Goal: Task Accomplishment & Management: Use online tool/utility

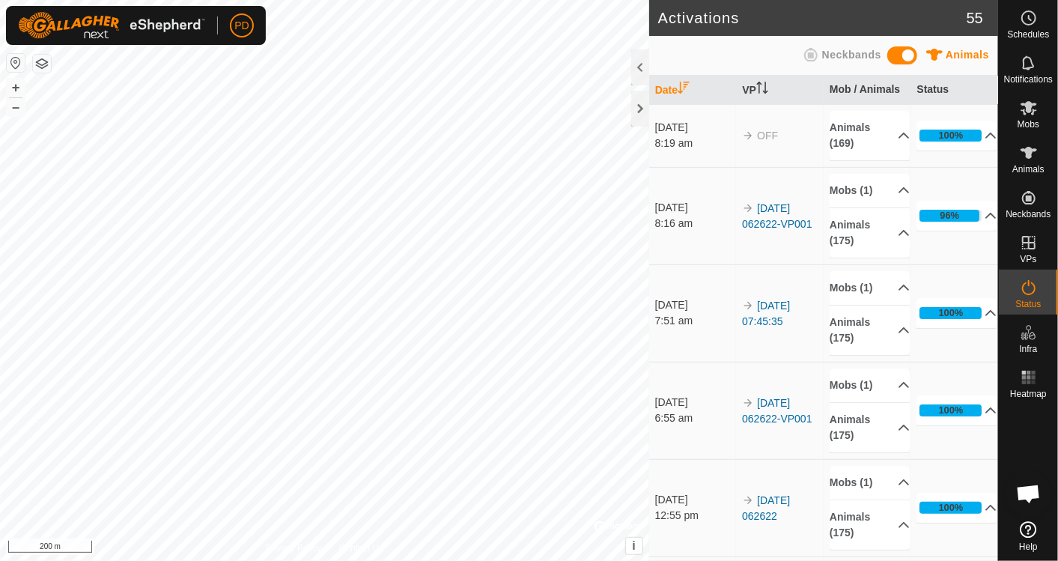
scroll to position [424, 0]
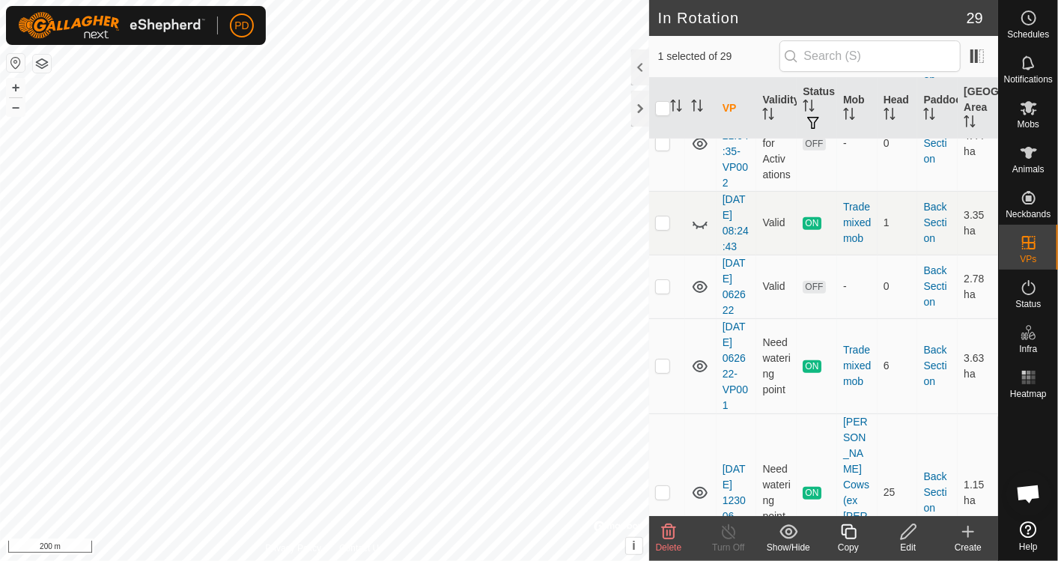
scroll to position [338, 0]
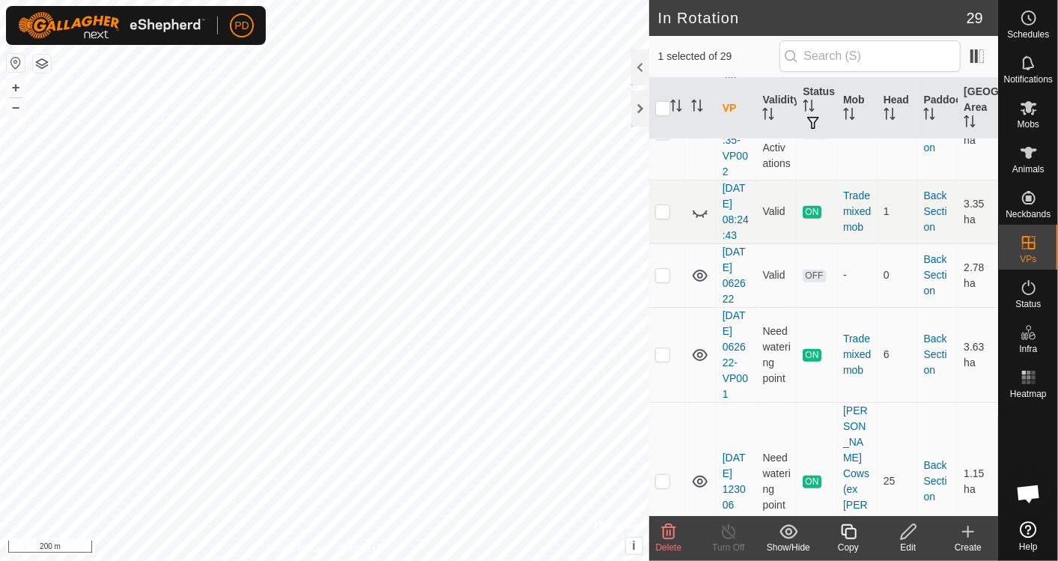
checkbox input "false"
checkbox input "true"
checkbox input "false"
checkbox input "true"
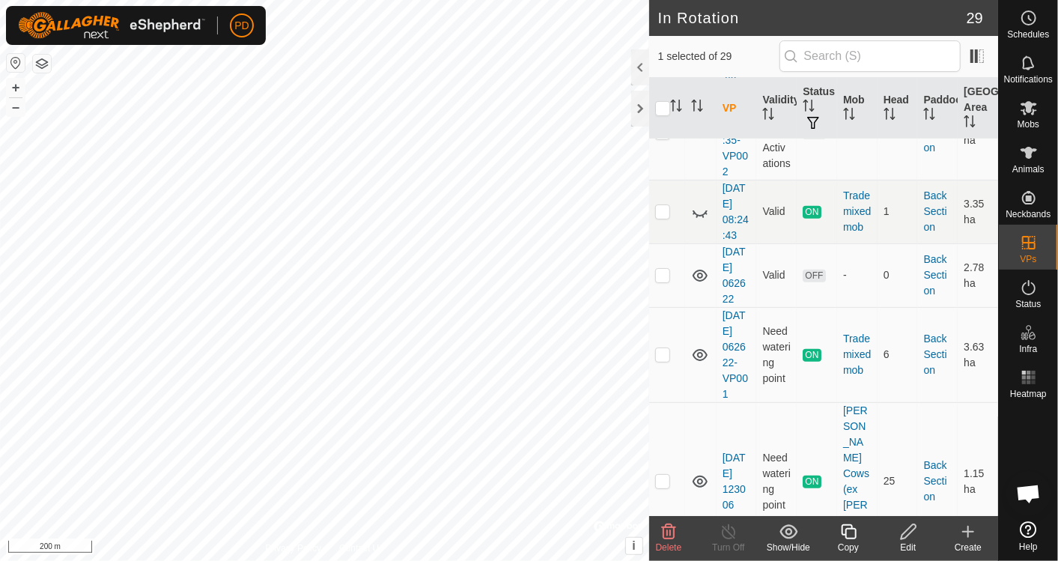
checkbox input "false"
click at [734, 204] on link "[DATE] 08:24:43" at bounding box center [735, 211] width 26 height 59
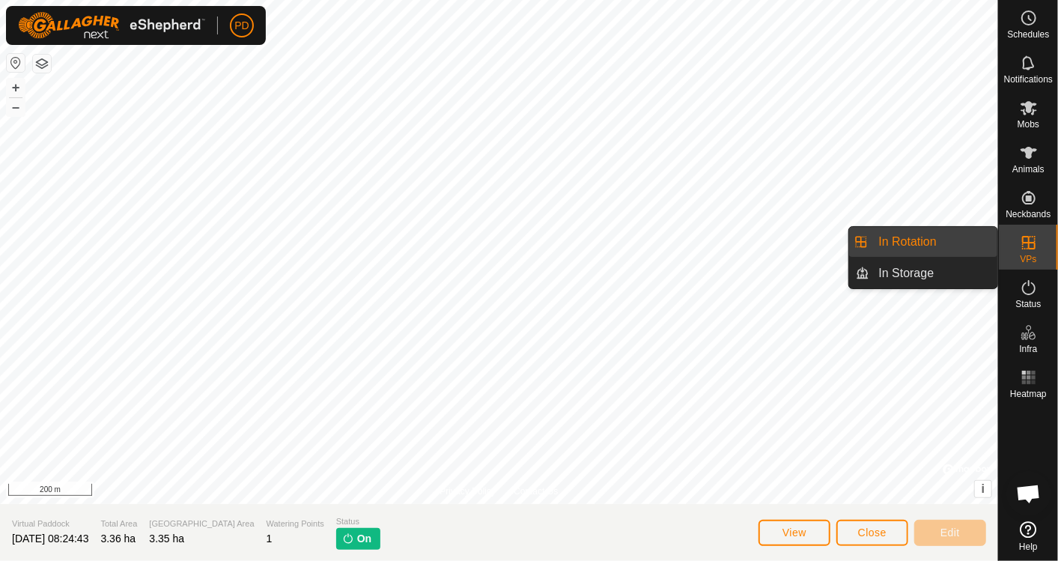
click at [912, 236] on link "In Rotation" at bounding box center [934, 242] width 128 height 30
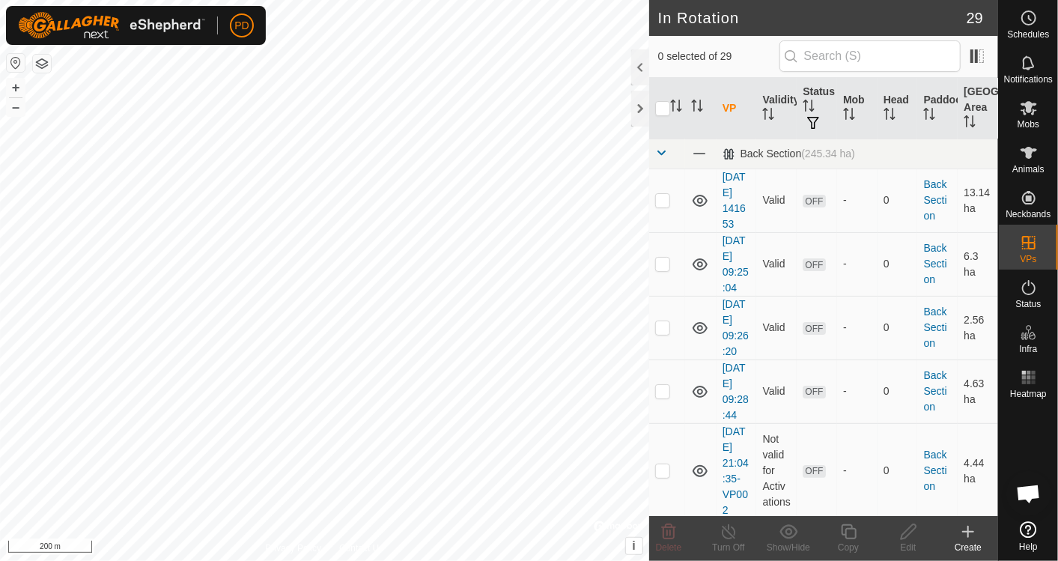
scroll to position [383, 0]
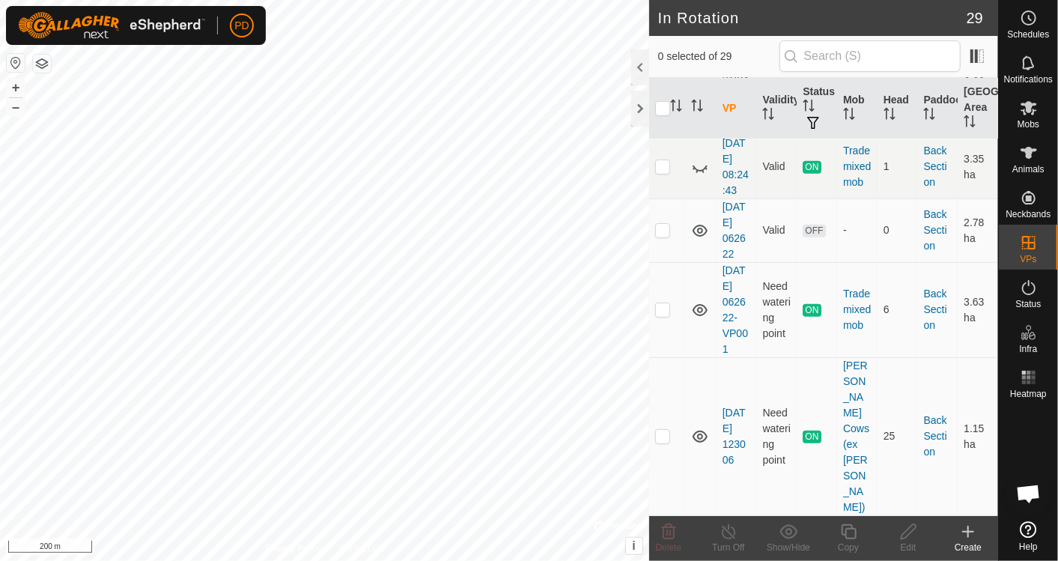
click at [1016, 535] on link "Help" at bounding box center [1028, 536] width 59 height 42
click at [1035, 493] on span "Open chat" at bounding box center [1028, 494] width 25 height 21
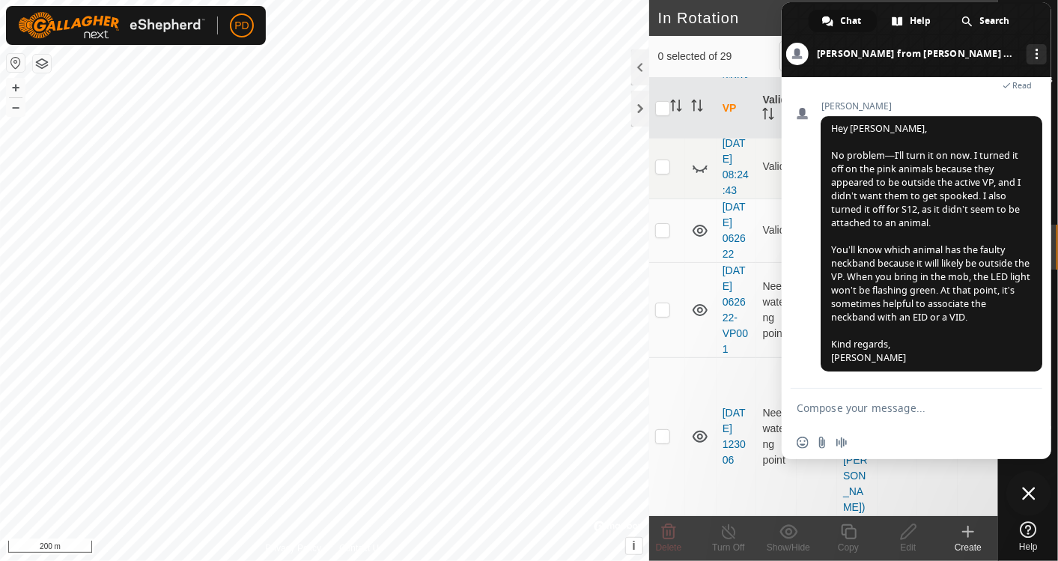
click at [856, 403] on textarea "Compose your message..." at bounding box center [900, 407] width 207 height 13
type textarea "My VP arent working"
click at [930, 17] on span "Help" at bounding box center [920, 21] width 21 height 22
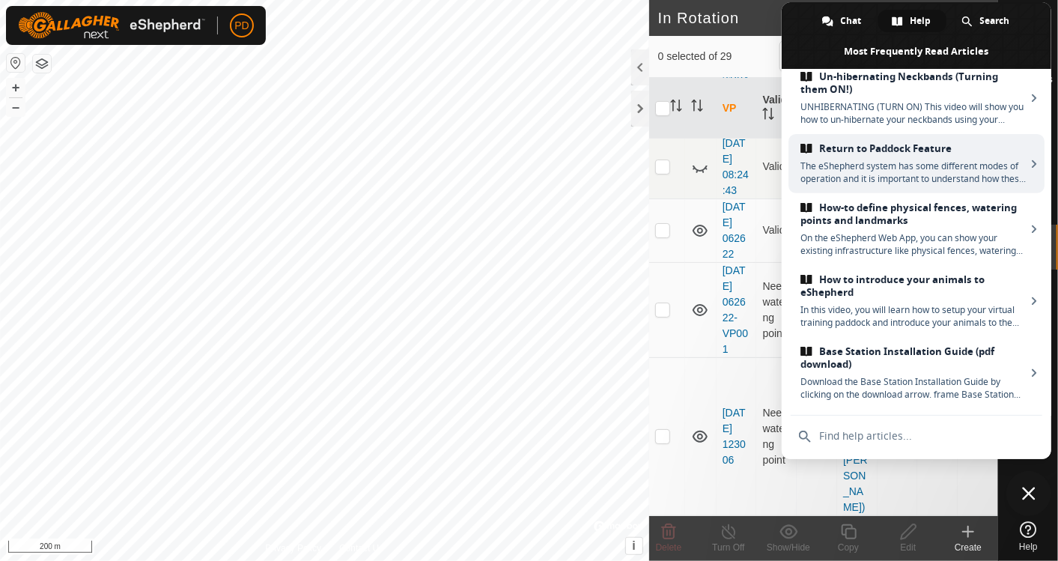
scroll to position [0, 0]
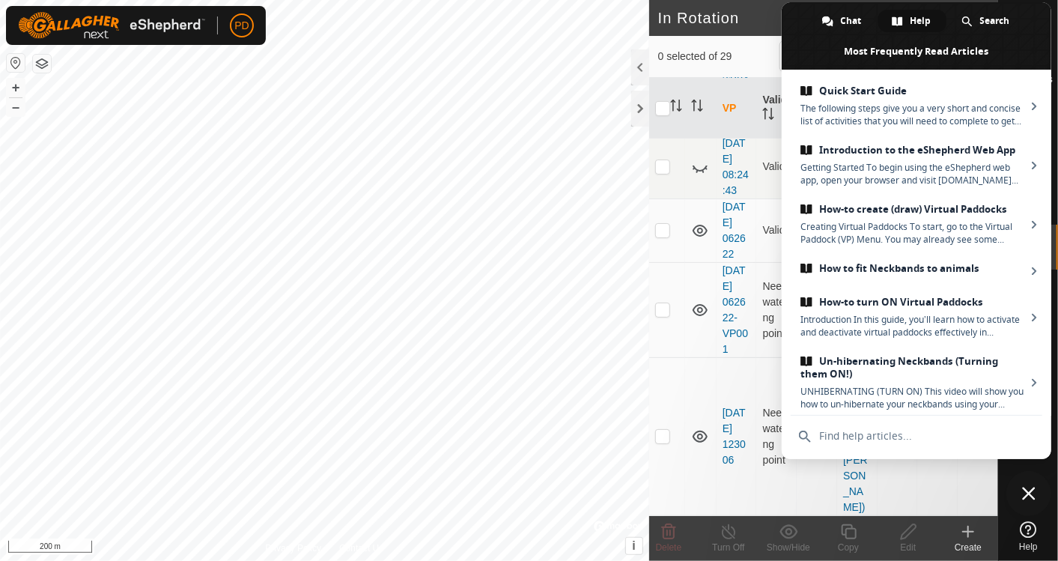
click at [1029, 528] on icon at bounding box center [1028, 529] width 16 height 16
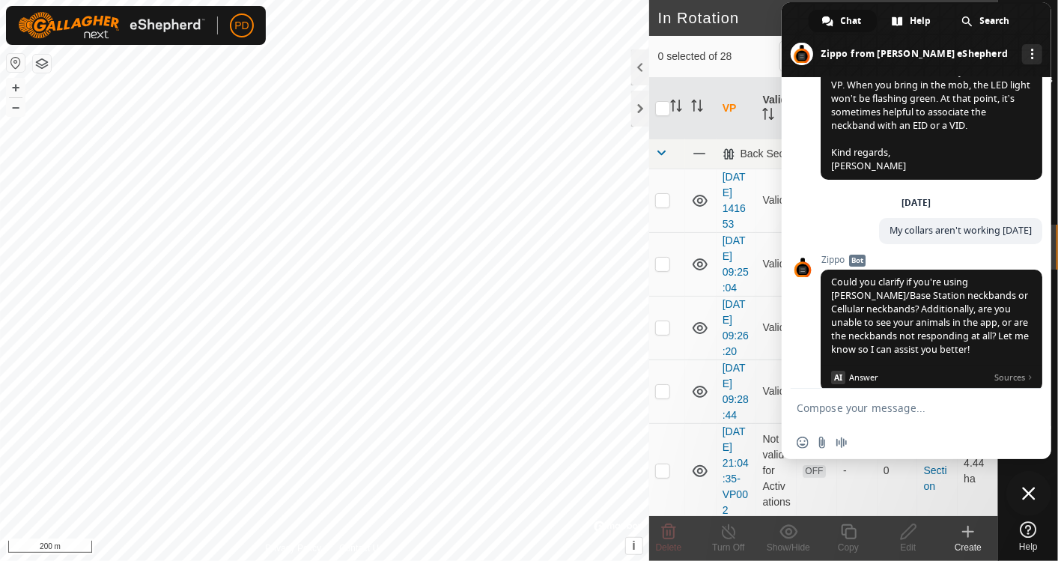
scroll to position [3212, 0]
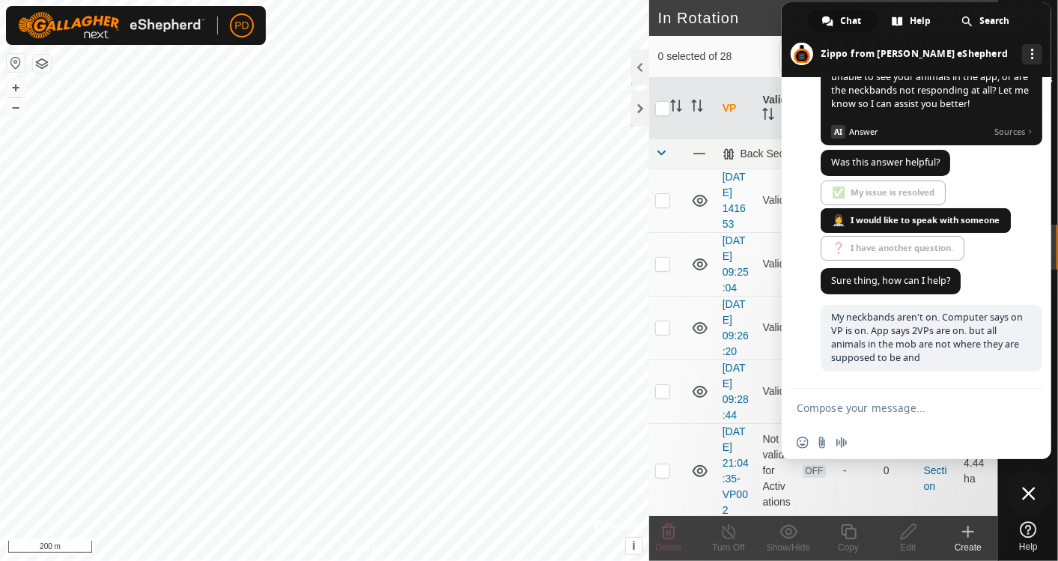
click at [903, 402] on textarea "Compose your message..." at bounding box center [900, 407] width 207 height 13
type textarea "Is there a help line to ring?"
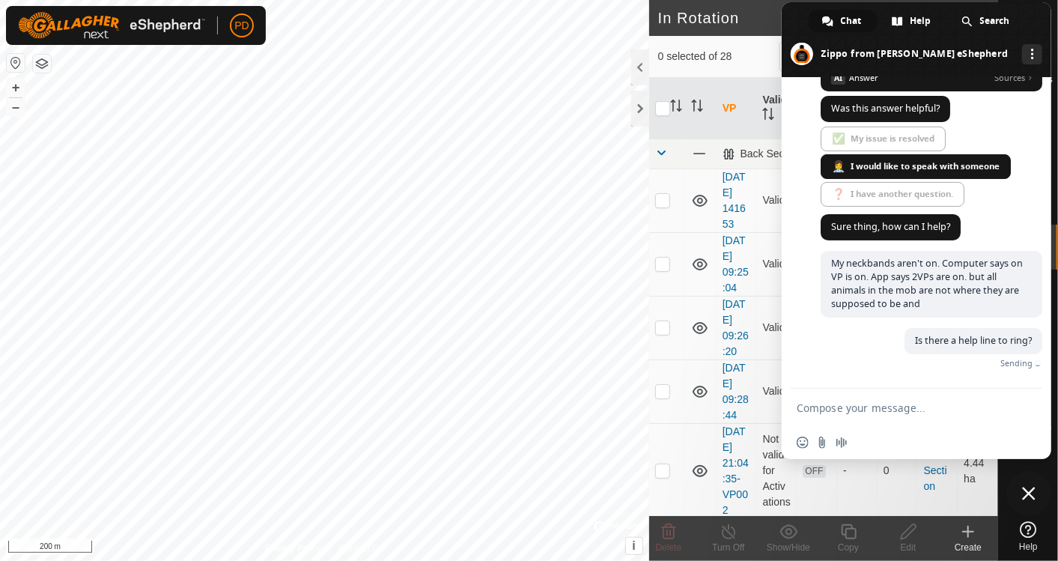
scroll to position [3243, 0]
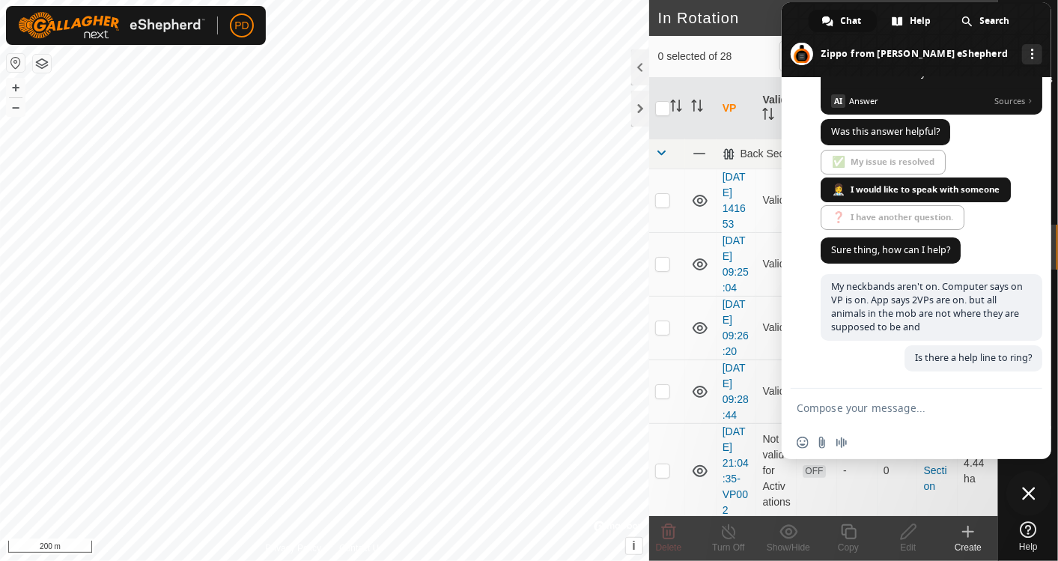
click at [1035, 492] on span "Close chat" at bounding box center [1028, 493] width 13 height 13
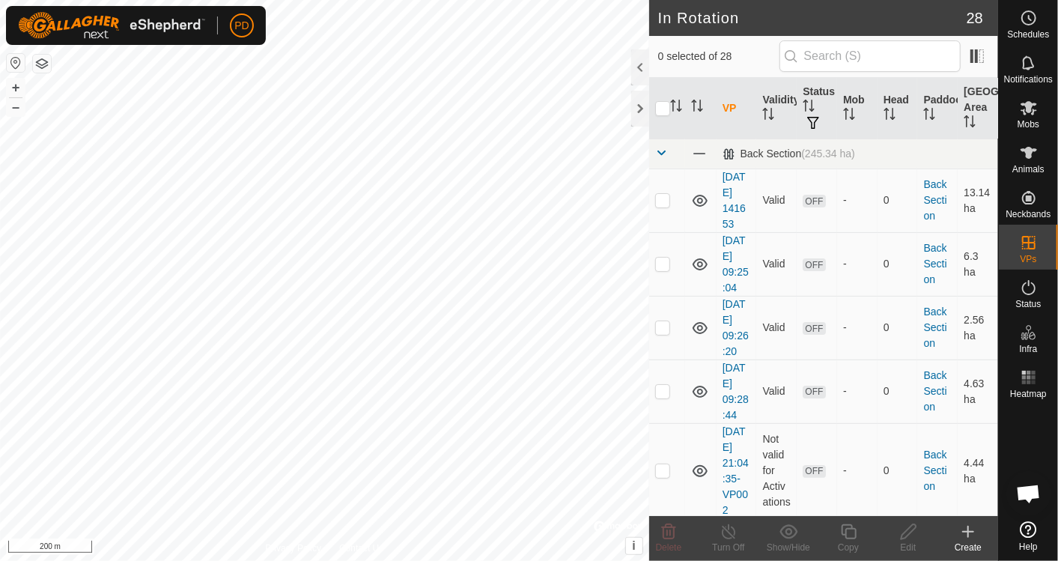
click at [1035, 492] on span "Open chat" at bounding box center [1028, 494] width 25 height 21
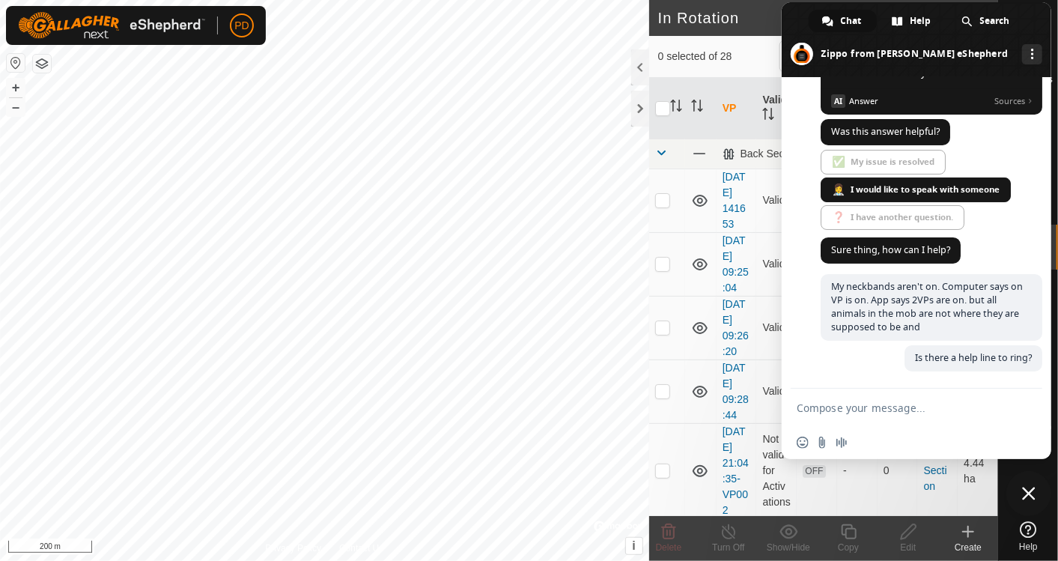
click at [1035, 492] on span "Close chat" at bounding box center [1028, 493] width 13 height 13
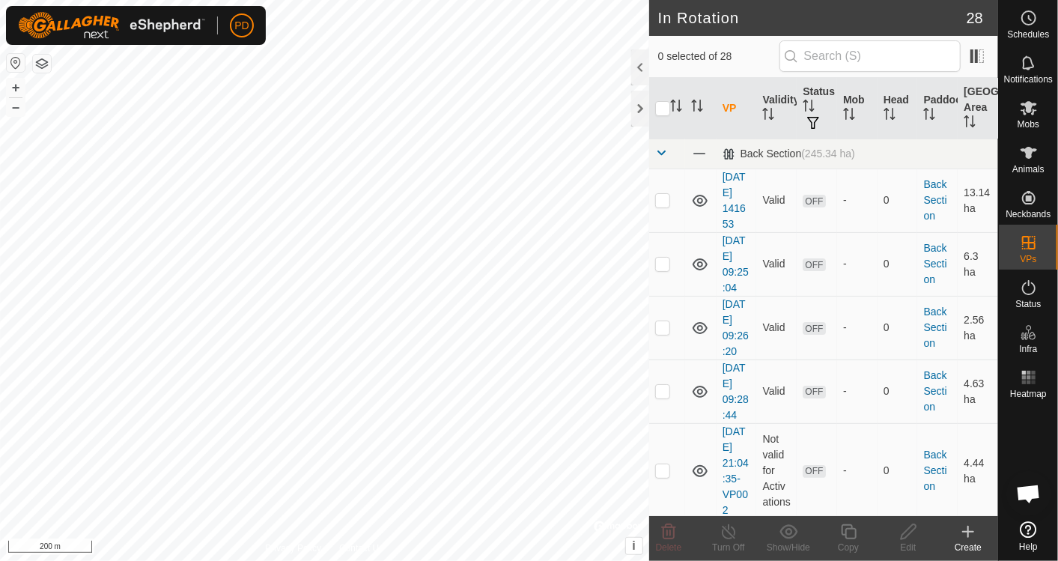
click at [1029, 532] on icon at bounding box center [1028, 529] width 16 height 16
click at [1033, 104] on icon at bounding box center [1028, 108] width 16 height 14
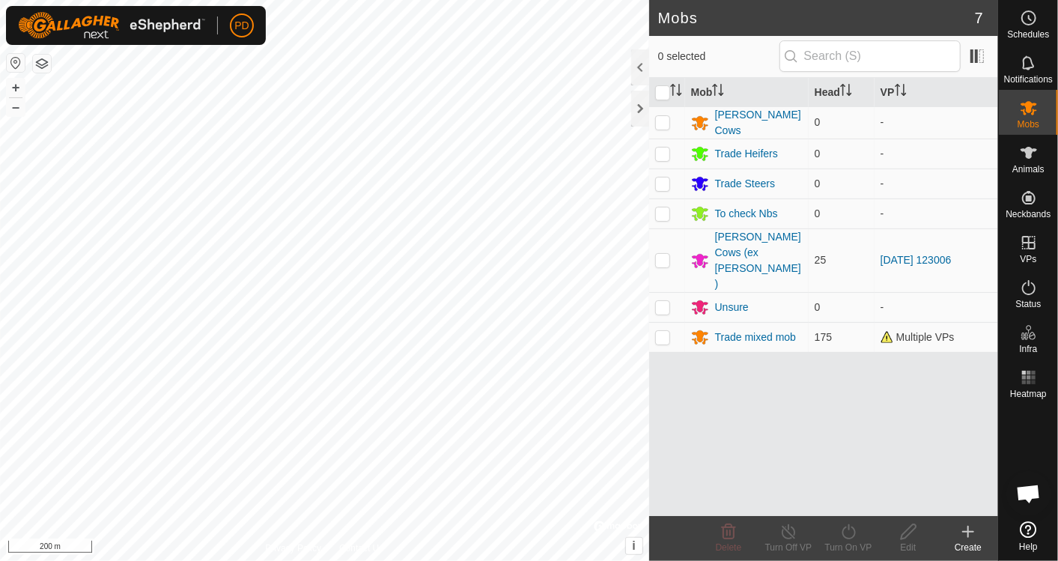
click at [889, 331] on span "Multiple VPs" at bounding box center [917, 337] width 74 height 12
click at [660, 331] on p-checkbox at bounding box center [662, 337] width 15 height 12
checkbox input "true"
click at [791, 532] on icon at bounding box center [788, 532] width 19 height 18
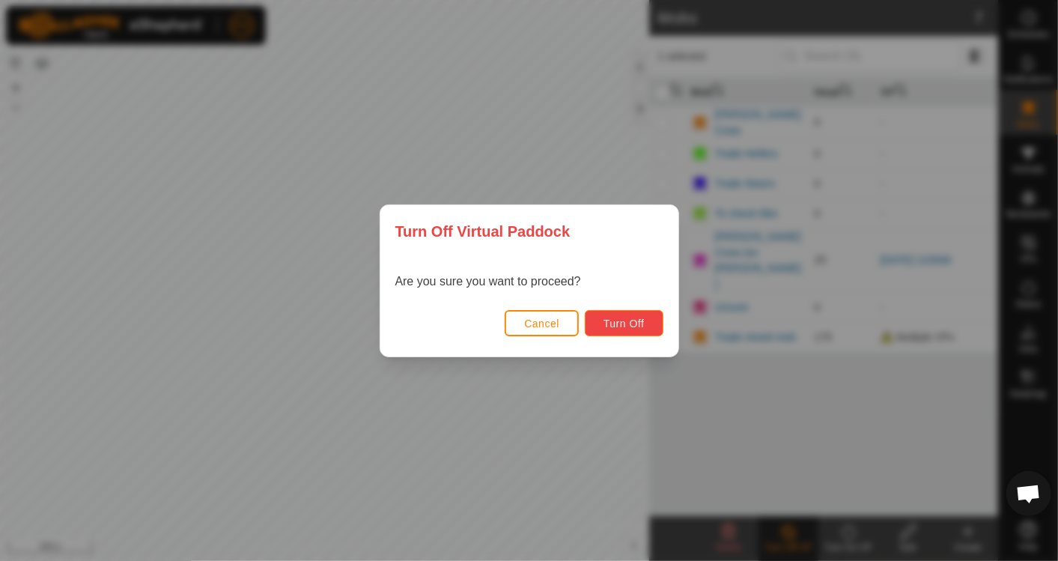
click at [620, 320] on span "Turn Off" at bounding box center [623, 323] width 41 height 12
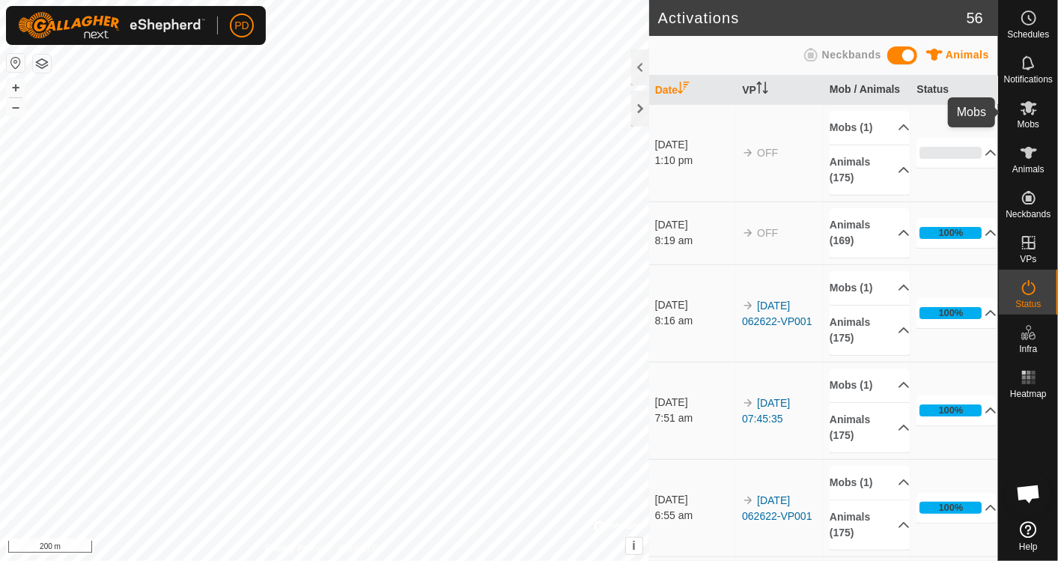
click at [1029, 109] on icon at bounding box center [1028, 108] width 16 height 14
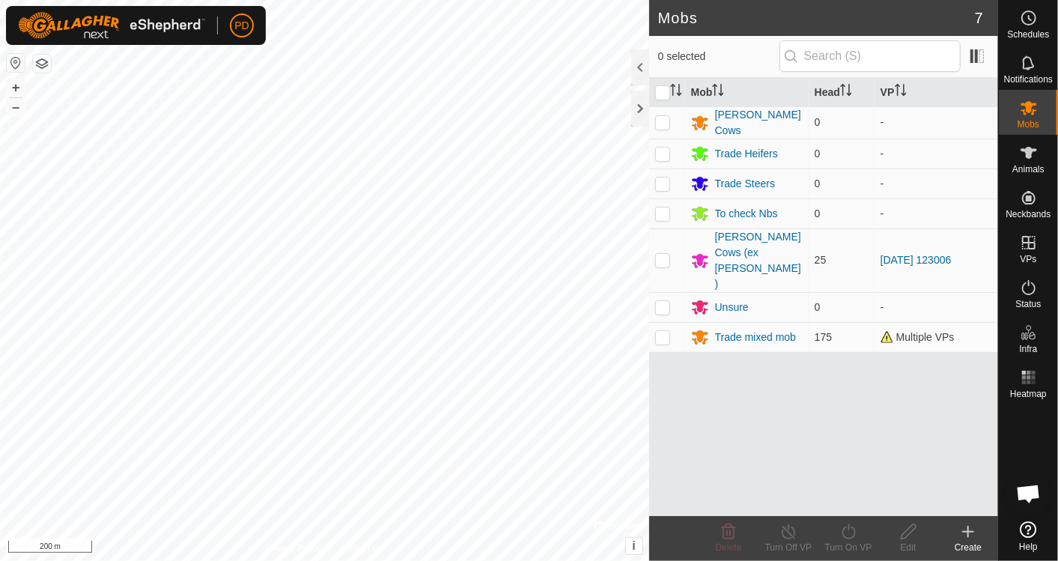
click at [888, 331] on span "Multiple VPs" at bounding box center [917, 337] width 74 height 12
click at [664, 331] on p-checkbox at bounding box center [662, 337] width 15 height 12
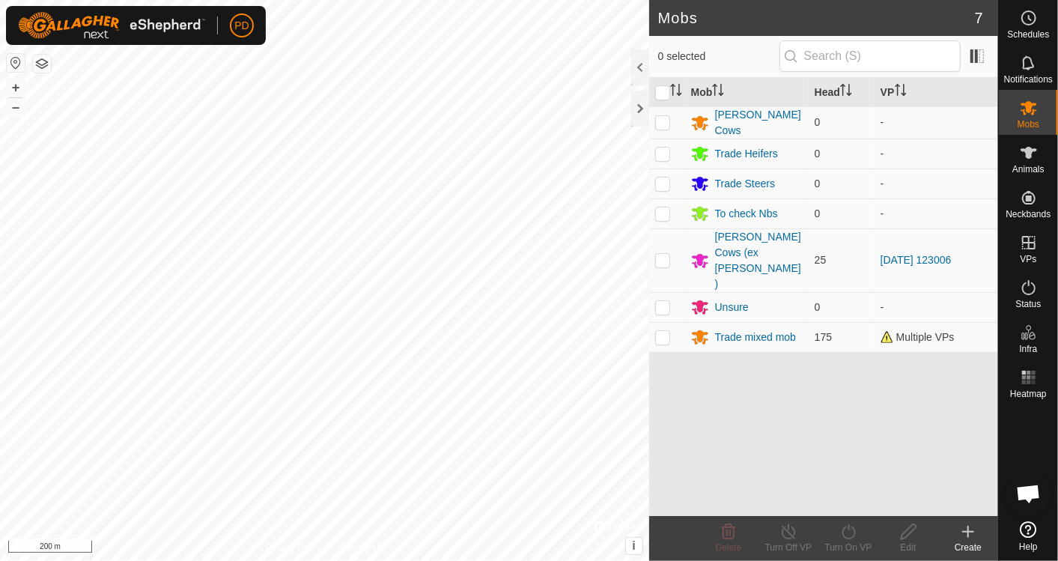
checkbox input "true"
click at [829, 539] on turn-on-svg-icon at bounding box center [848, 532] width 60 height 18
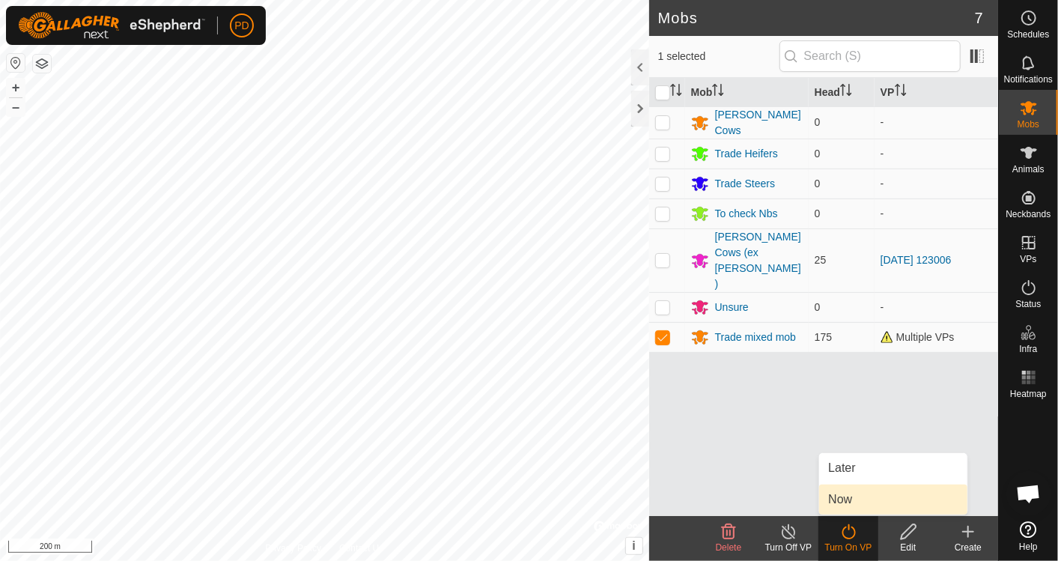
click at [877, 487] on link "Now" at bounding box center [893, 499] width 148 height 30
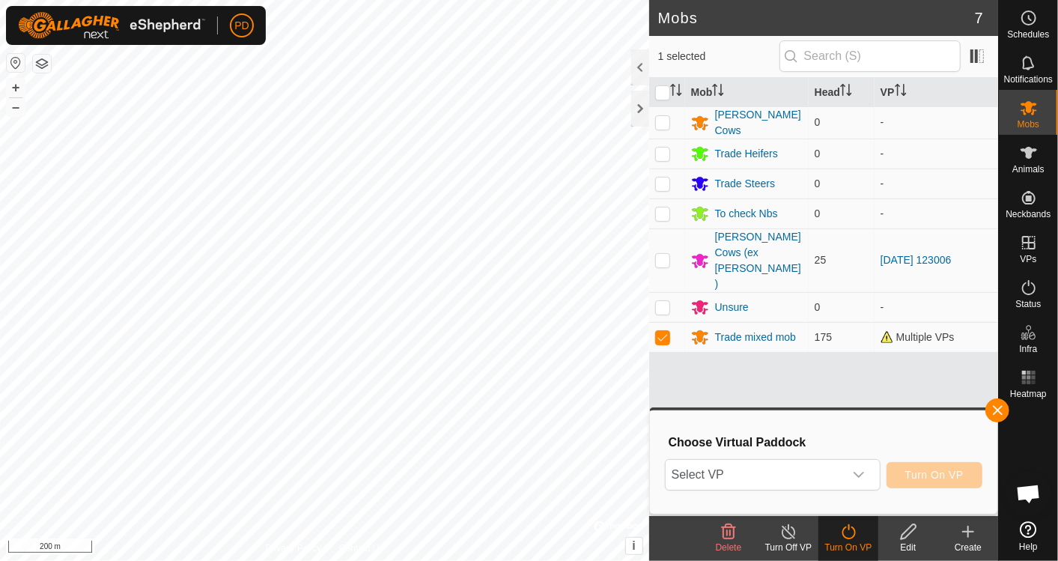
click at [864, 472] on icon "dropdown trigger" at bounding box center [859, 475] width 12 height 12
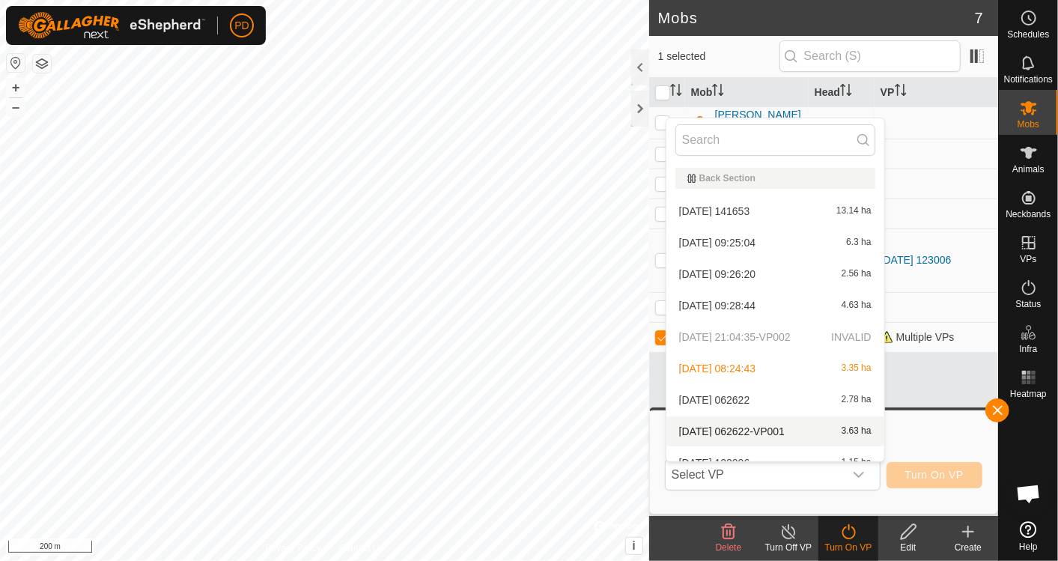
scroll to position [16, 0]
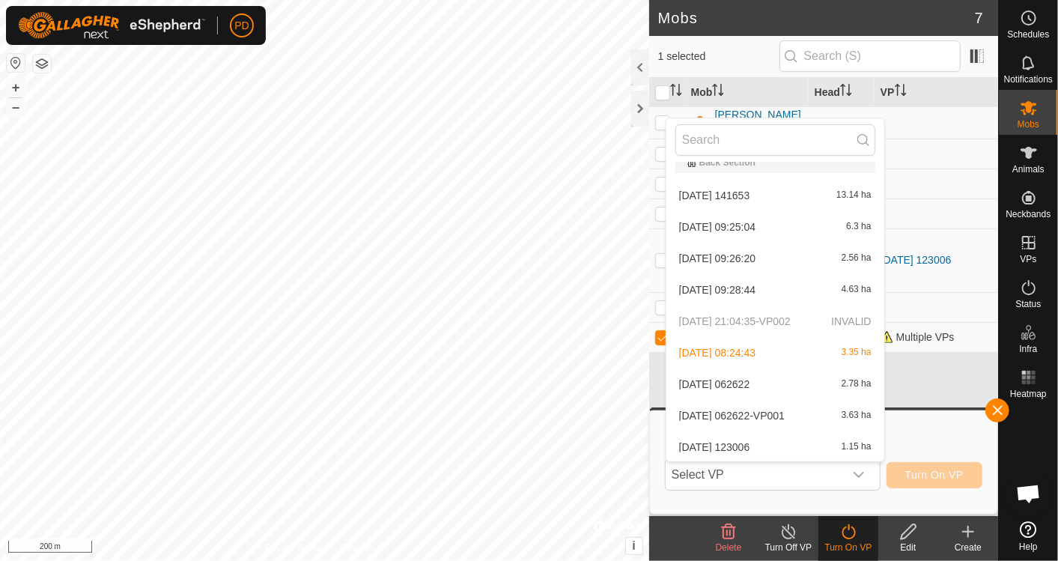
click at [735, 422] on li "2025-09-11 062622-VP001 3.63 ha" at bounding box center [775, 416] width 218 height 30
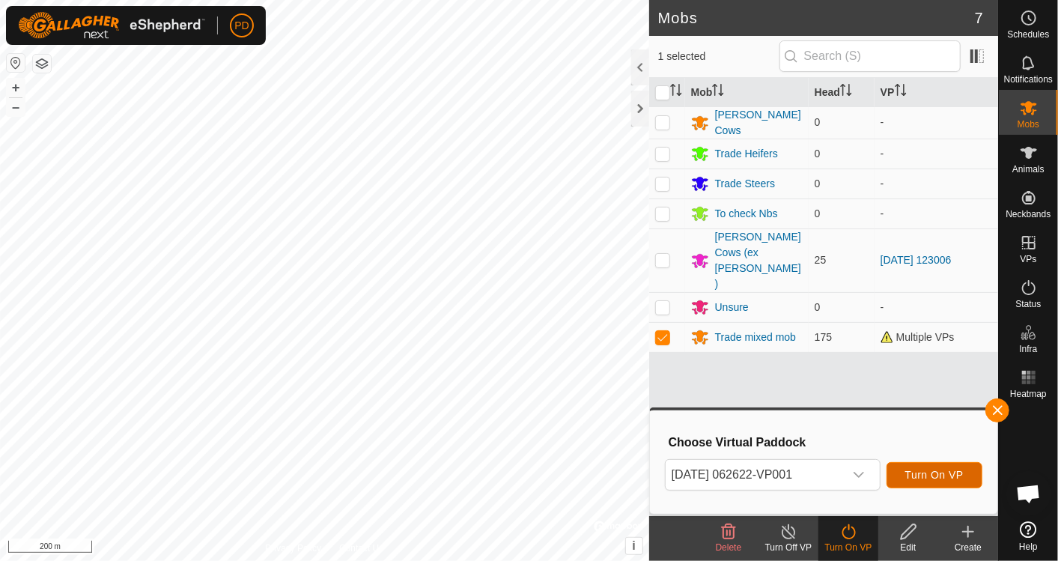
click at [931, 475] on span "Turn On VP" at bounding box center [934, 475] width 58 height 12
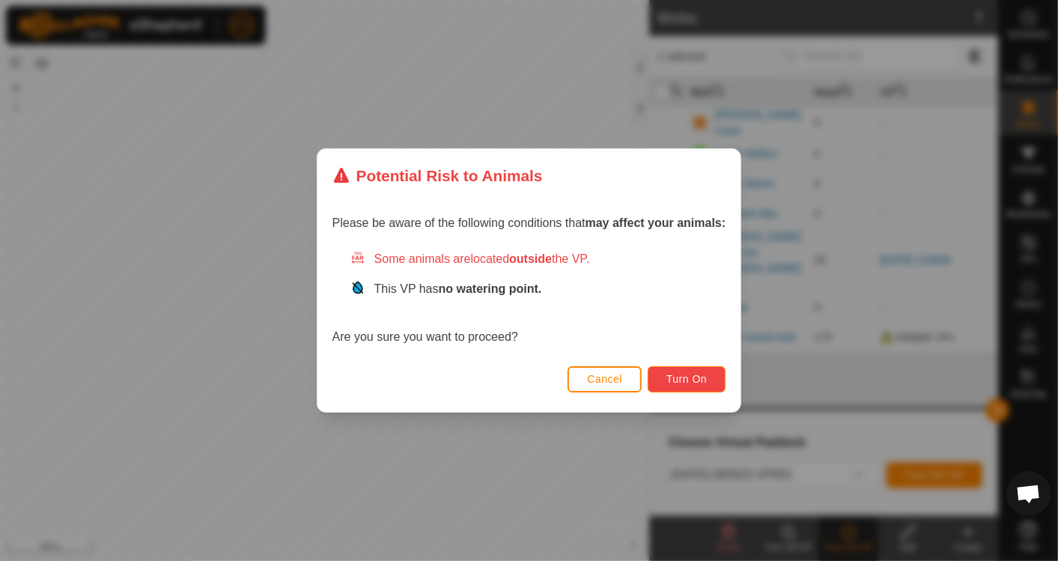
click at [701, 370] on button "Turn On" at bounding box center [687, 379] width 78 height 26
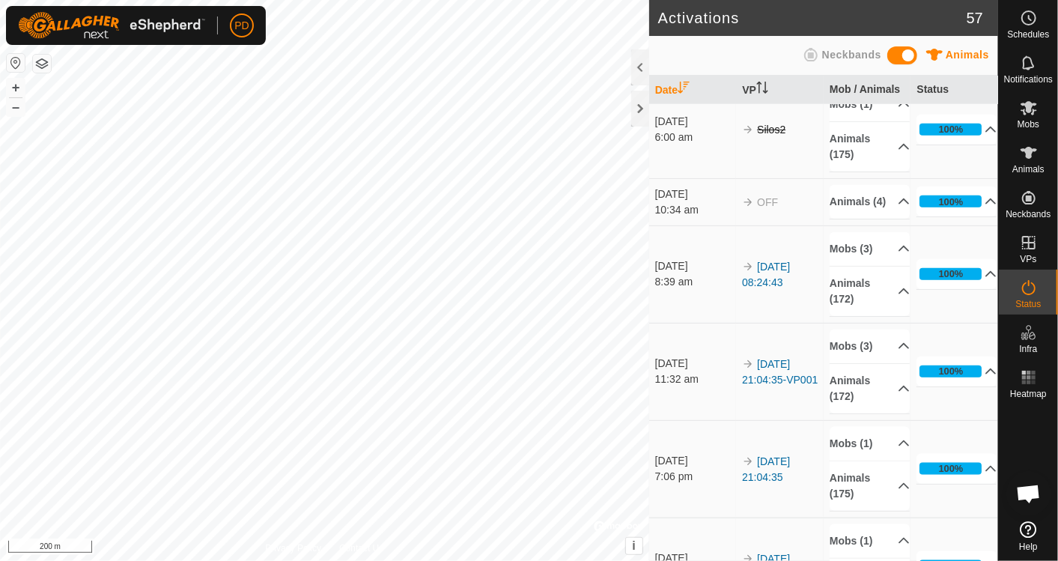
scroll to position [1274, 0]
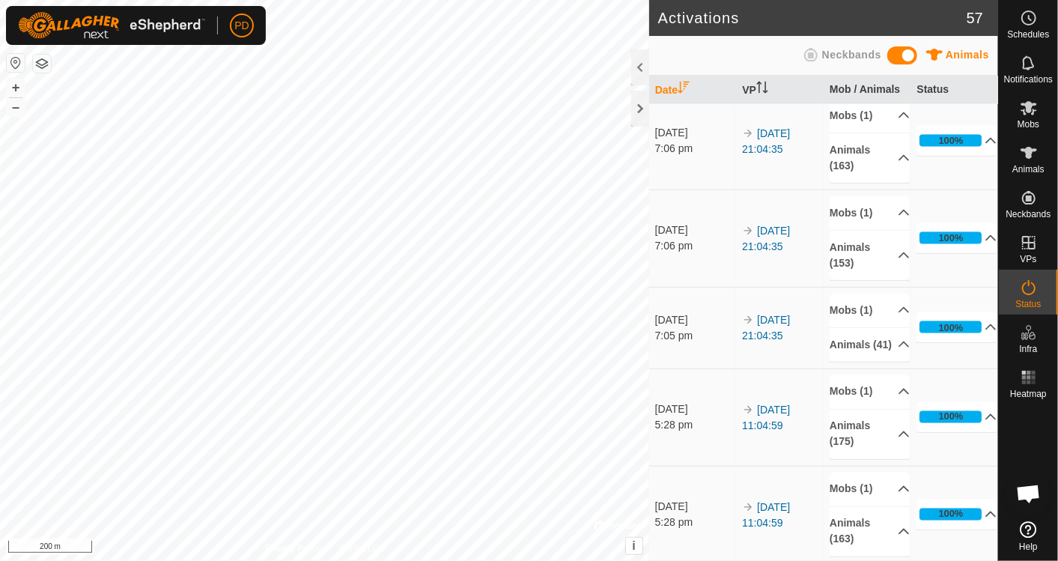
click at [998, 427] on div "Schedules Notifications Mobs Animals Neckbands VPs Status Infra Heatmap Help" at bounding box center [1028, 280] width 60 height 561
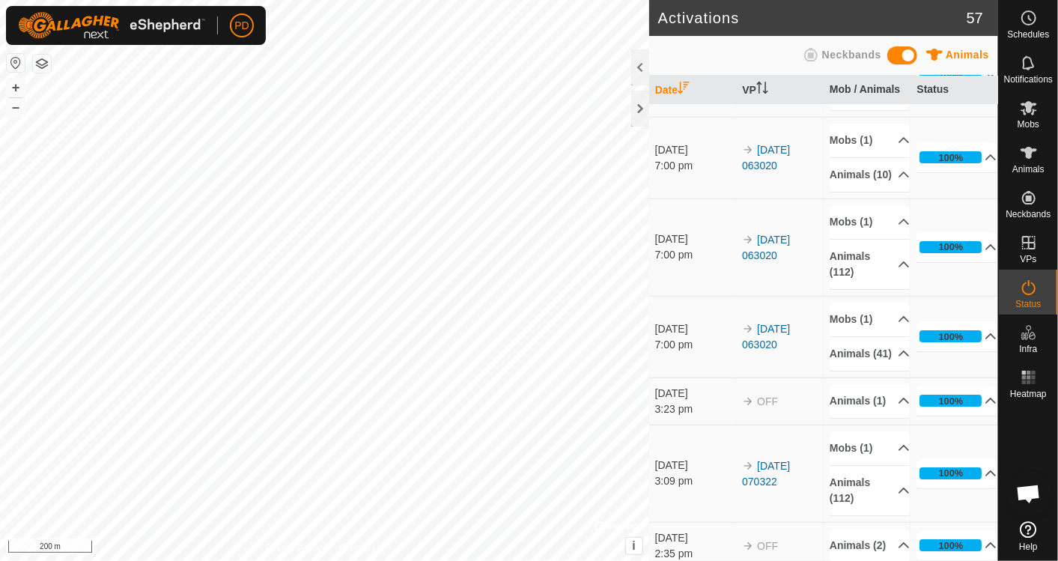
click at [1008, 478] on div at bounding box center [1028, 459] width 59 height 111
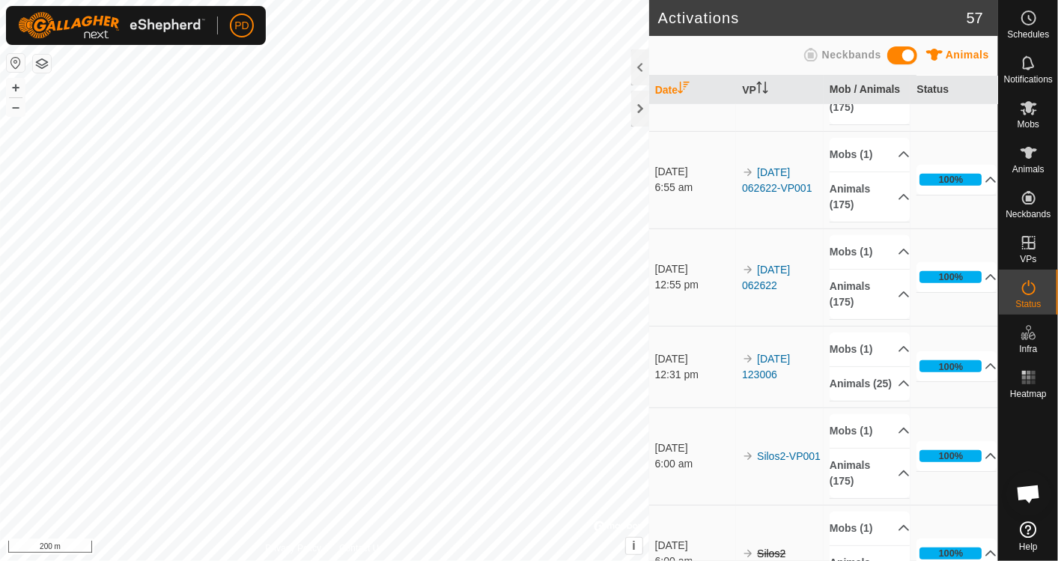
scroll to position [0, 0]
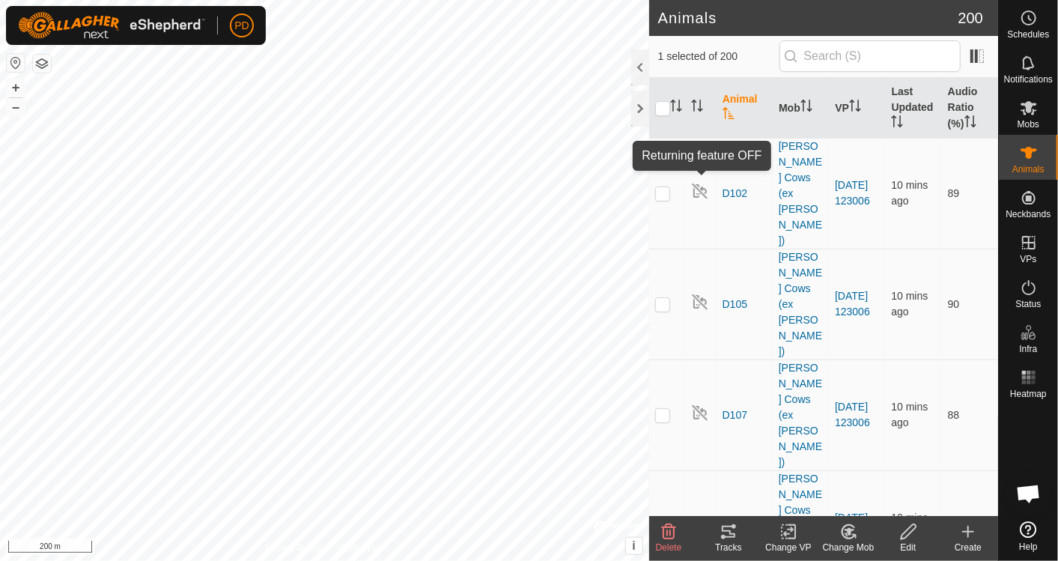
click at [696, 182] on img at bounding box center [700, 191] width 18 height 18
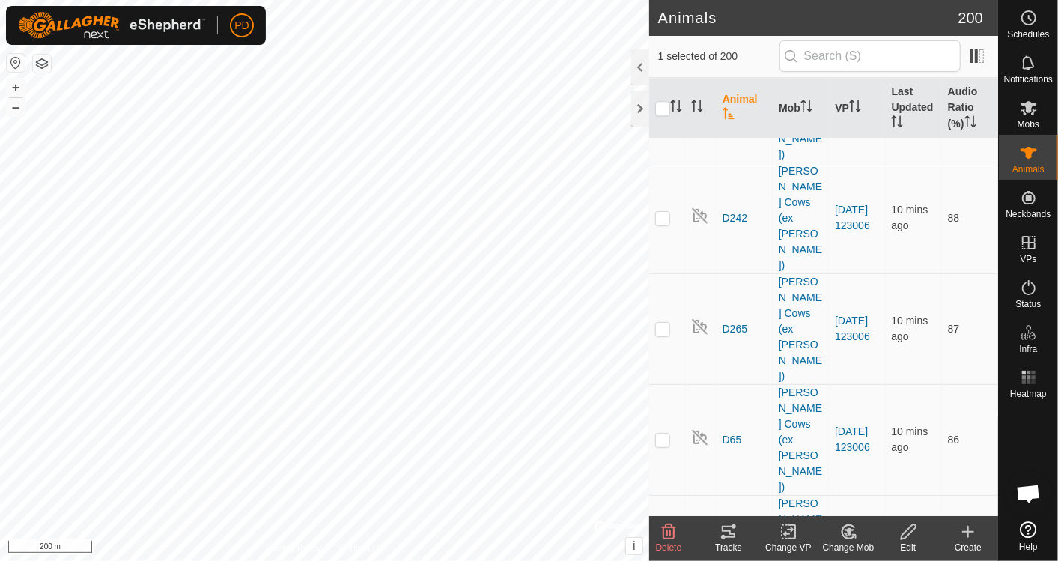
scroll to position [2686, 0]
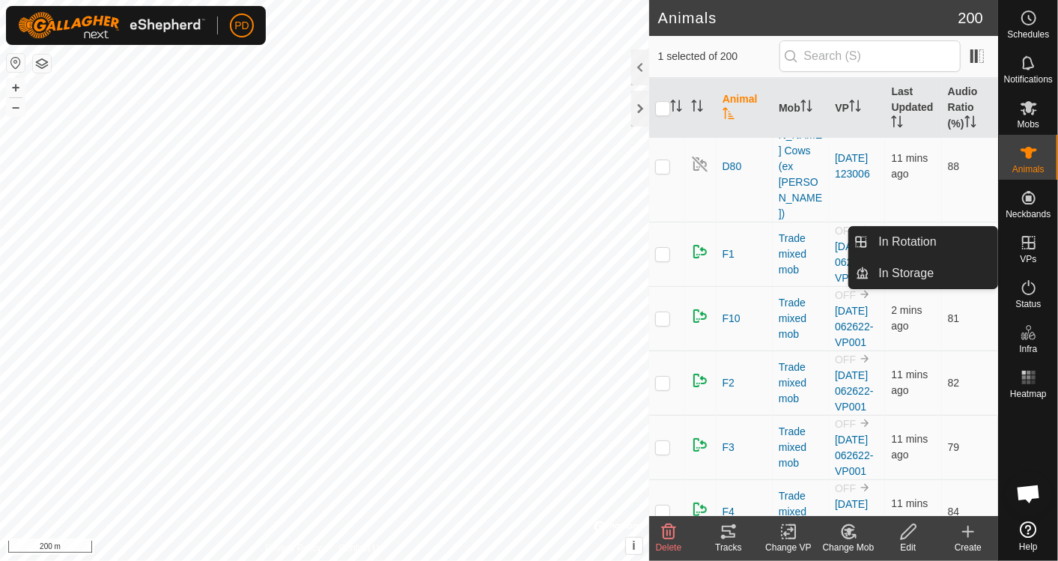
click at [1037, 249] on icon at bounding box center [1029, 243] width 18 height 18
click at [904, 233] on link "In Rotation" at bounding box center [934, 242] width 128 height 30
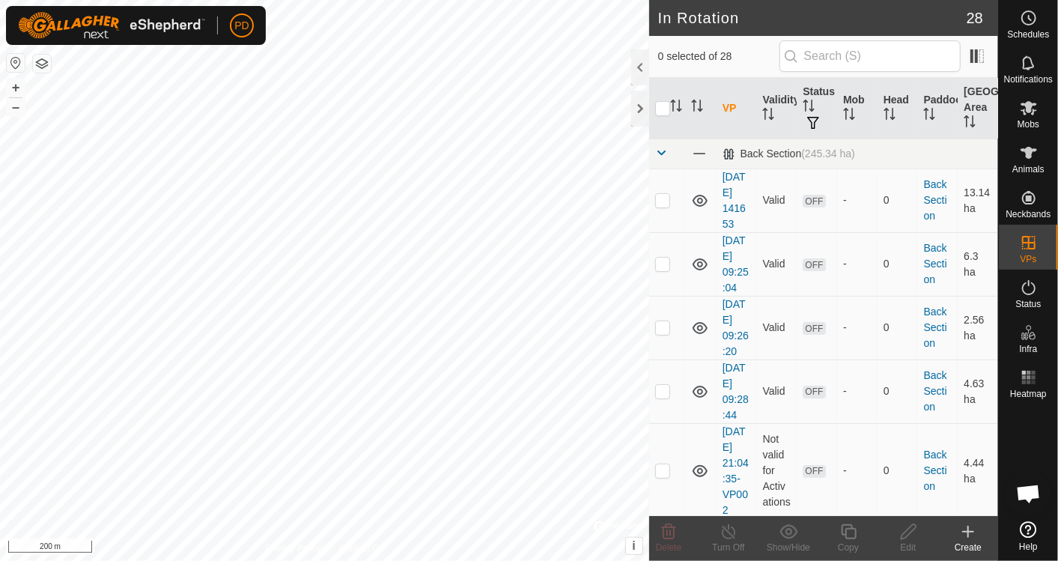
scroll to position [383, 0]
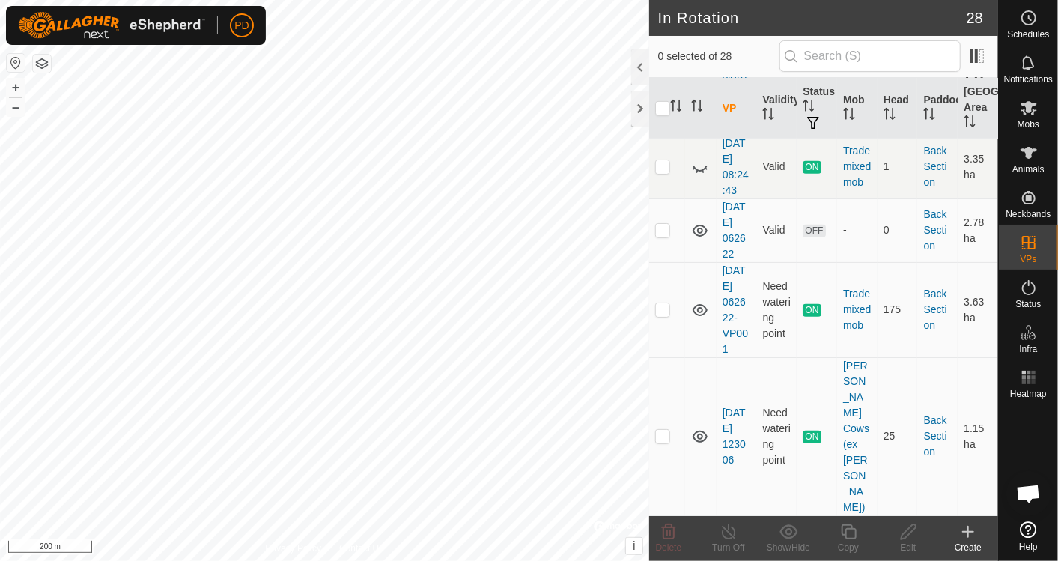
click at [923, 152] on link "Back Section" at bounding box center [934, 165] width 23 height 43
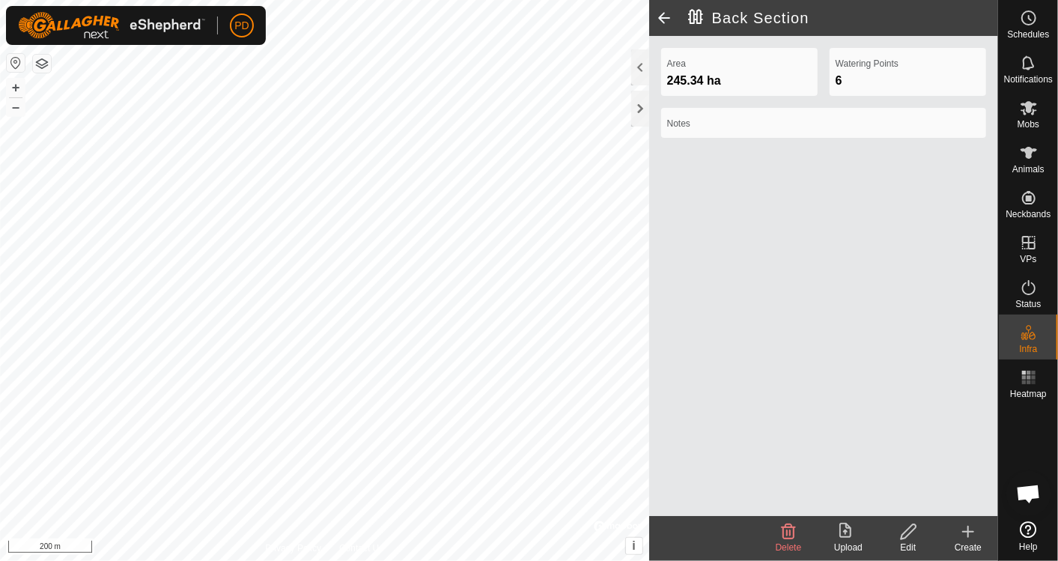
click at [665, 13] on span at bounding box center [664, 18] width 30 height 36
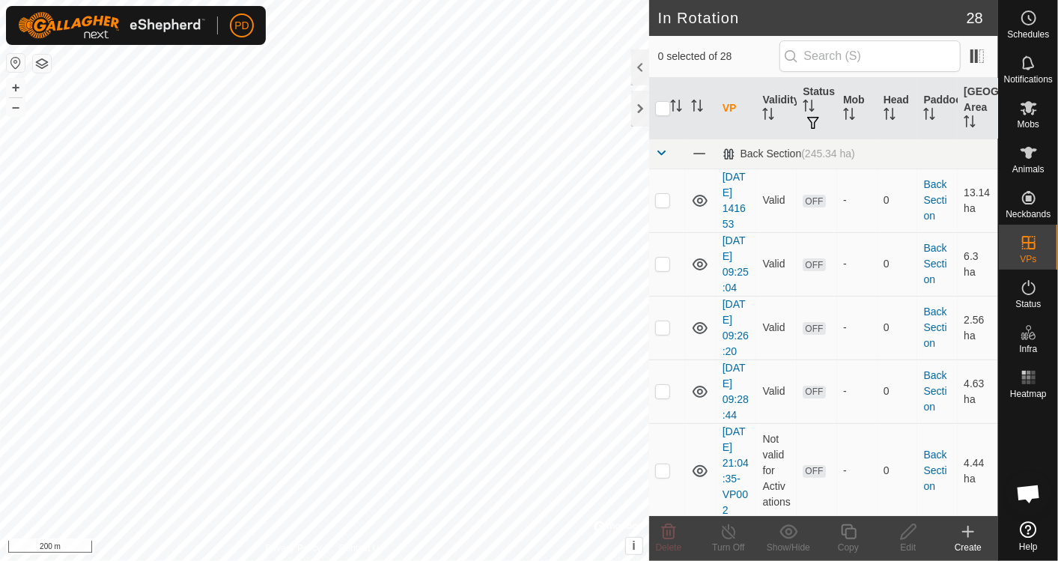
scroll to position [383, 0]
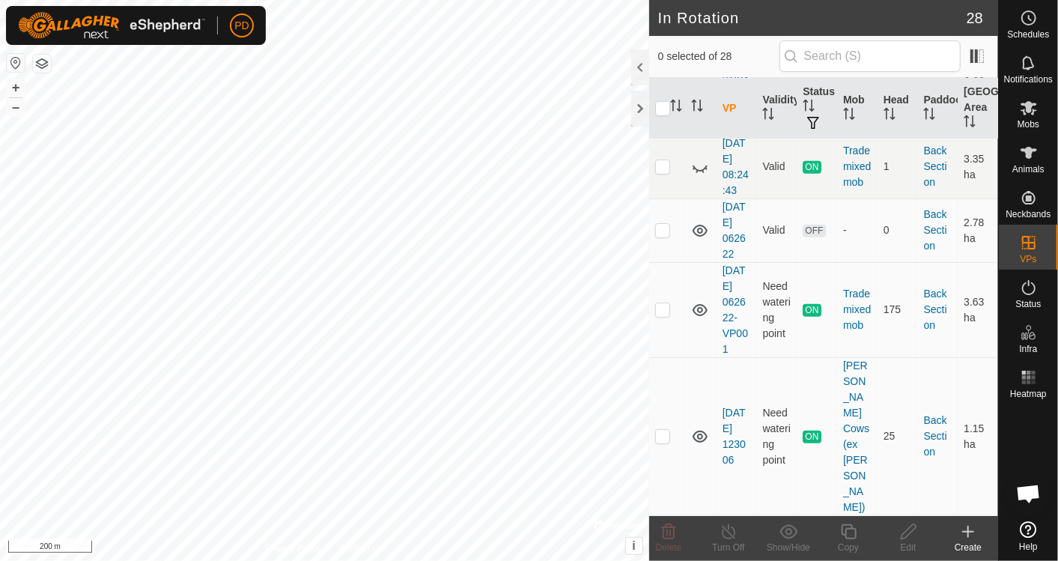
click at [731, 162] on td "[DATE] 08:24:43" at bounding box center [736, 167] width 40 height 64
click at [731, 175] on link "[DATE] 08:24:43" at bounding box center [735, 166] width 26 height 59
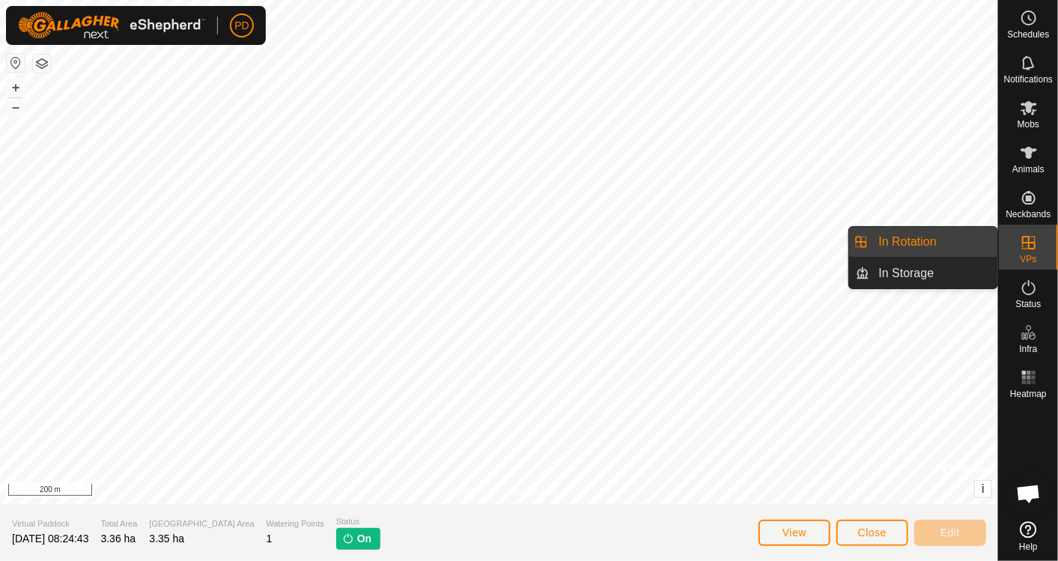
click at [937, 240] on link "In Rotation" at bounding box center [934, 242] width 128 height 30
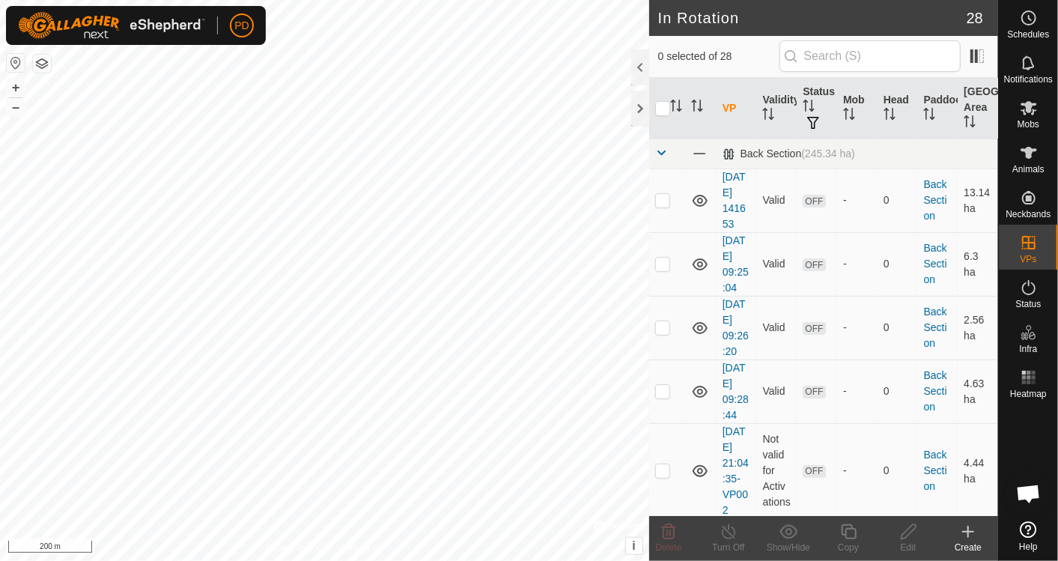
scroll to position [383, 0]
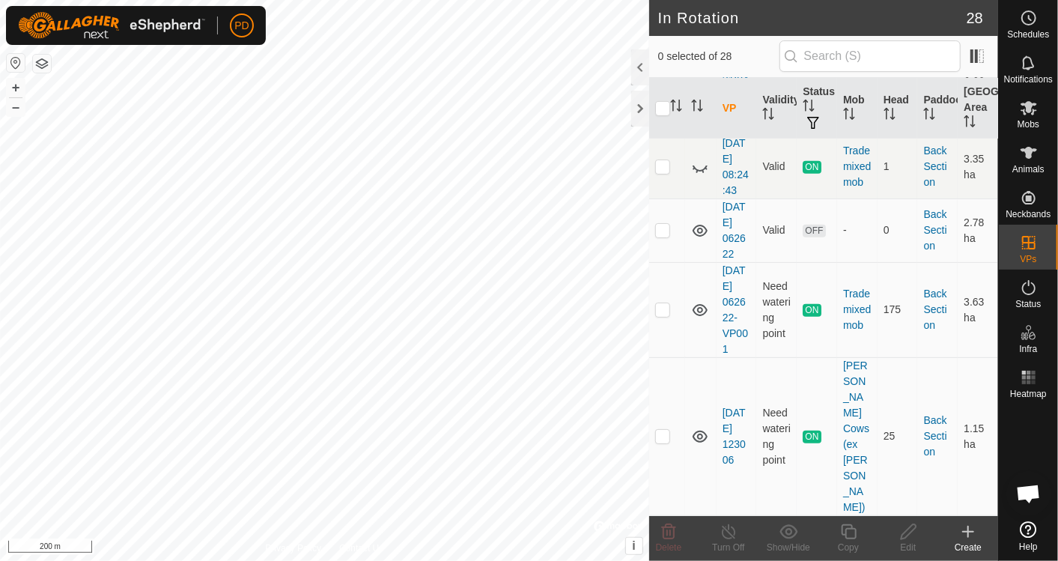
click at [735, 290] on td "[DATE] 062622-VP001" at bounding box center [736, 309] width 40 height 95
click at [732, 298] on link "[DATE] 062622-VP001" at bounding box center [734, 309] width 25 height 91
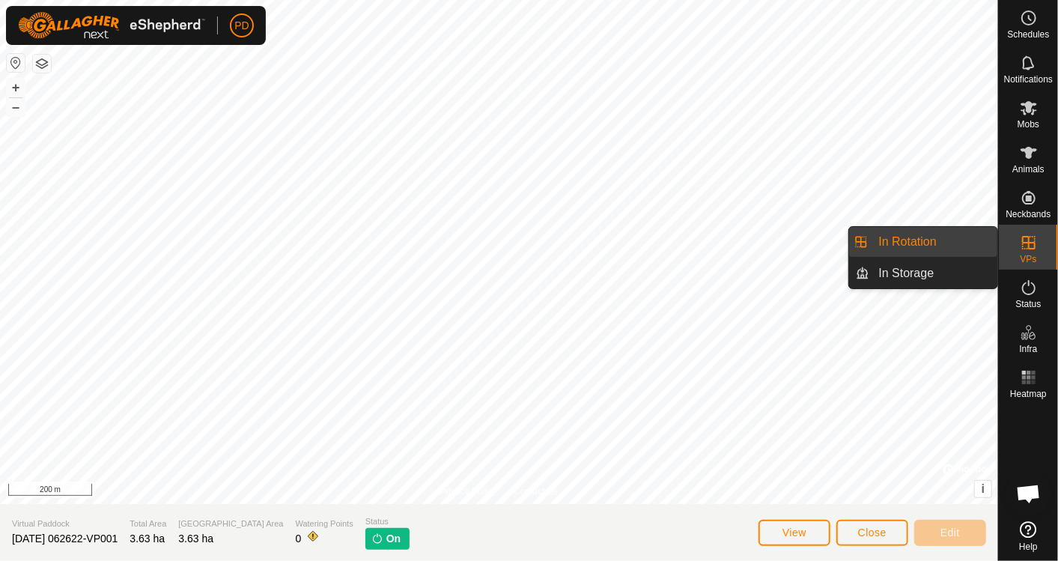
click at [901, 233] on span "In Rotation" at bounding box center [908, 242] width 58 height 18
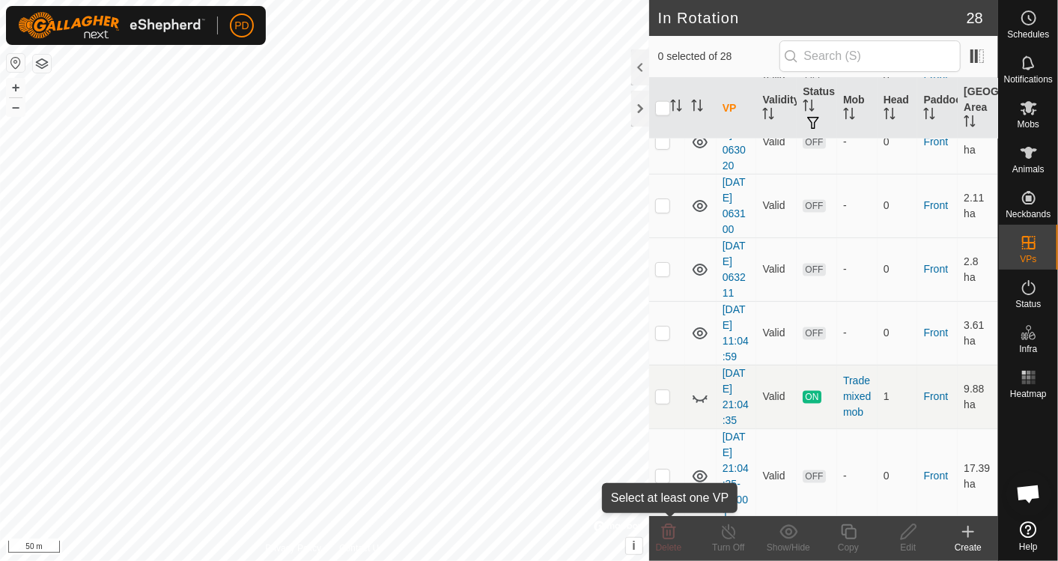
scroll to position [1169, 0]
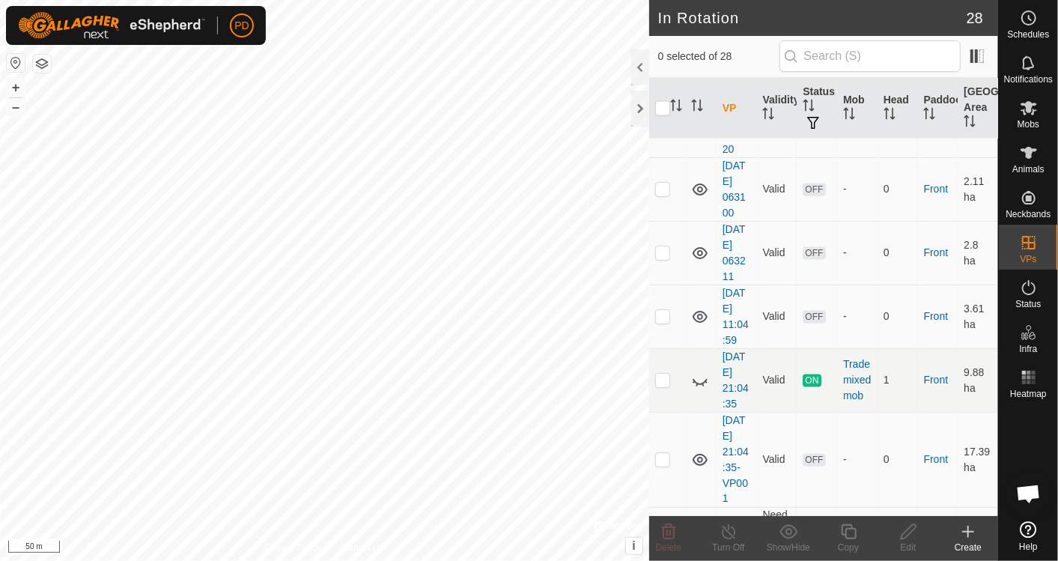
click at [664, 374] on p-checkbox at bounding box center [662, 380] width 15 height 12
checkbox input "true"
click at [728, 532] on line at bounding box center [728, 532] width 12 height 12
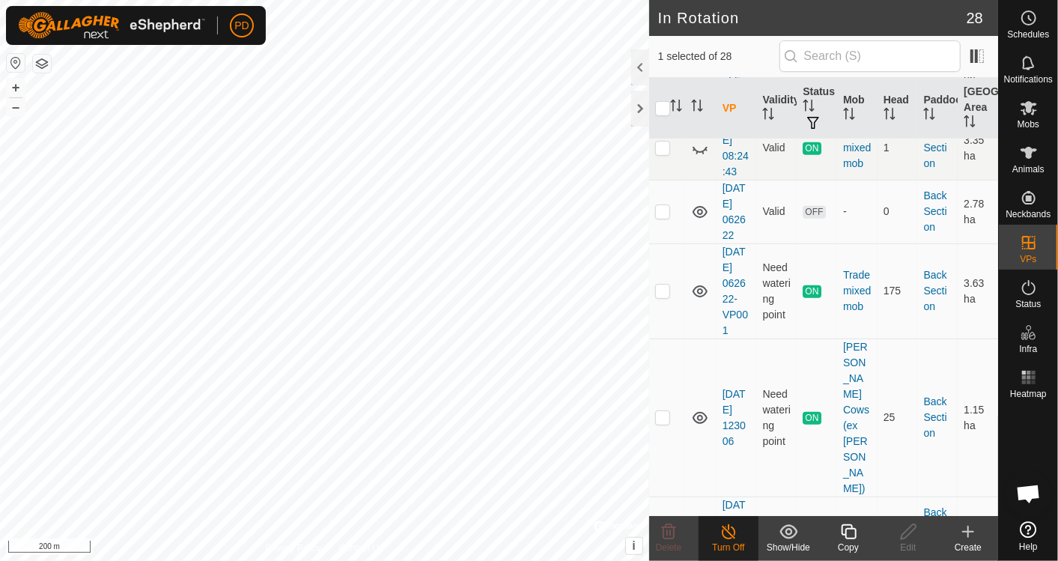
scroll to position [785, 0]
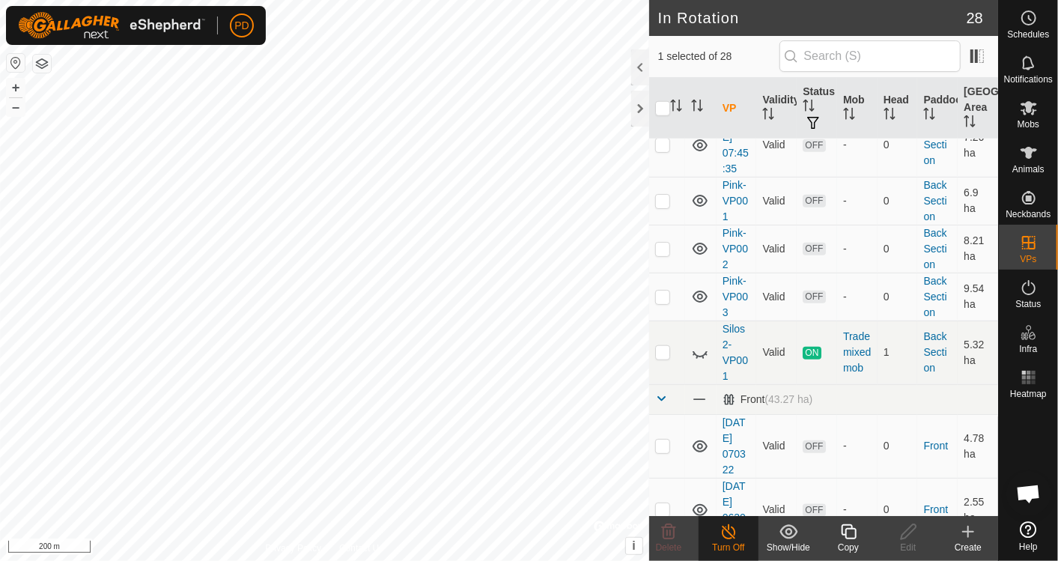
click at [663, 346] on p-checkbox at bounding box center [662, 352] width 15 height 12
checkbox input "true"
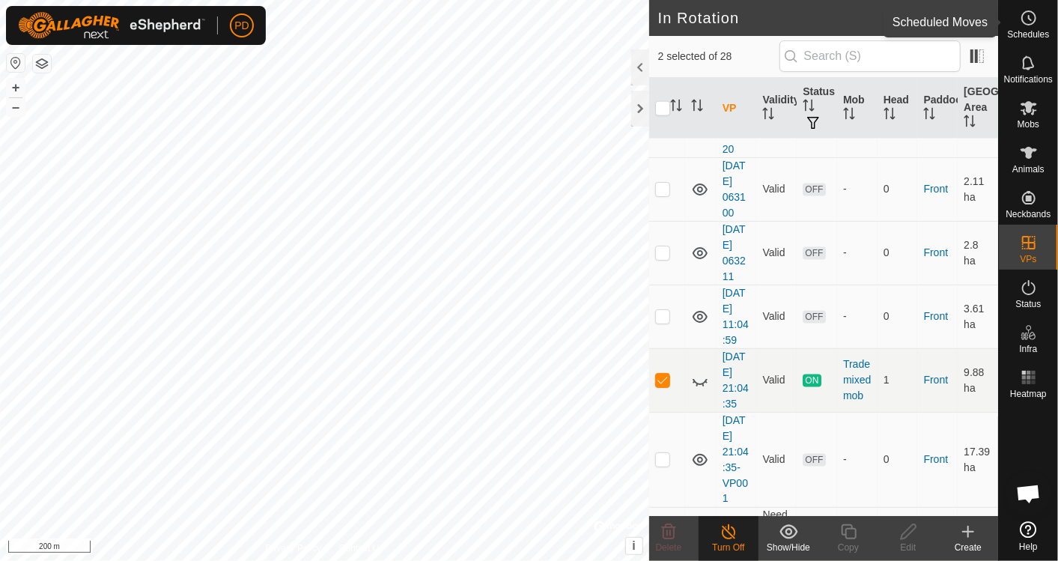
click at [1029, 28] on es-schedule-vp-svg-icon at bounding box center [1028, 18] width 27 height 24
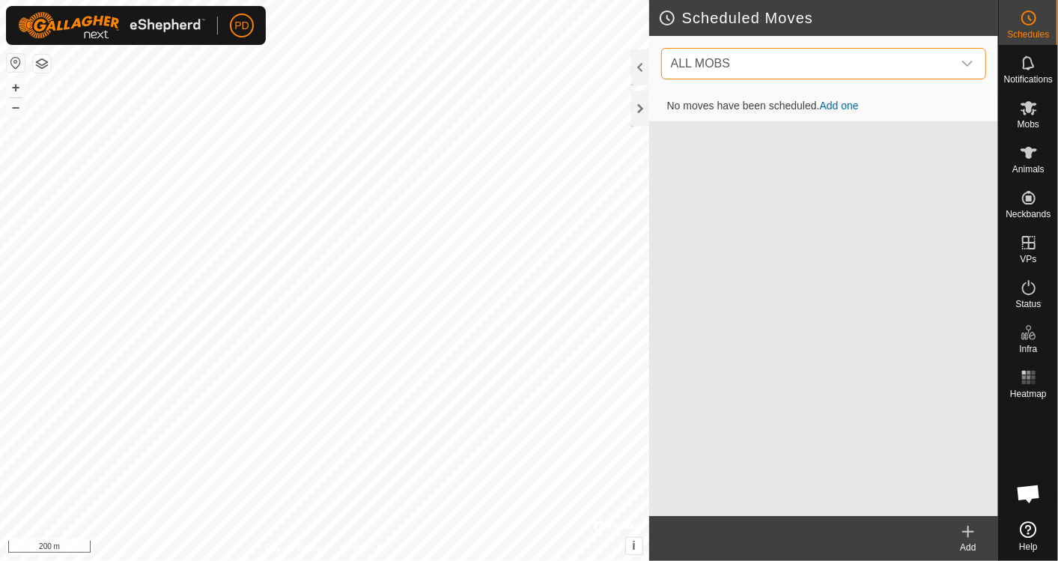
click at [932, 70] on span "ALL MOBS" at bounding box center [808, 64] width 287 height 30
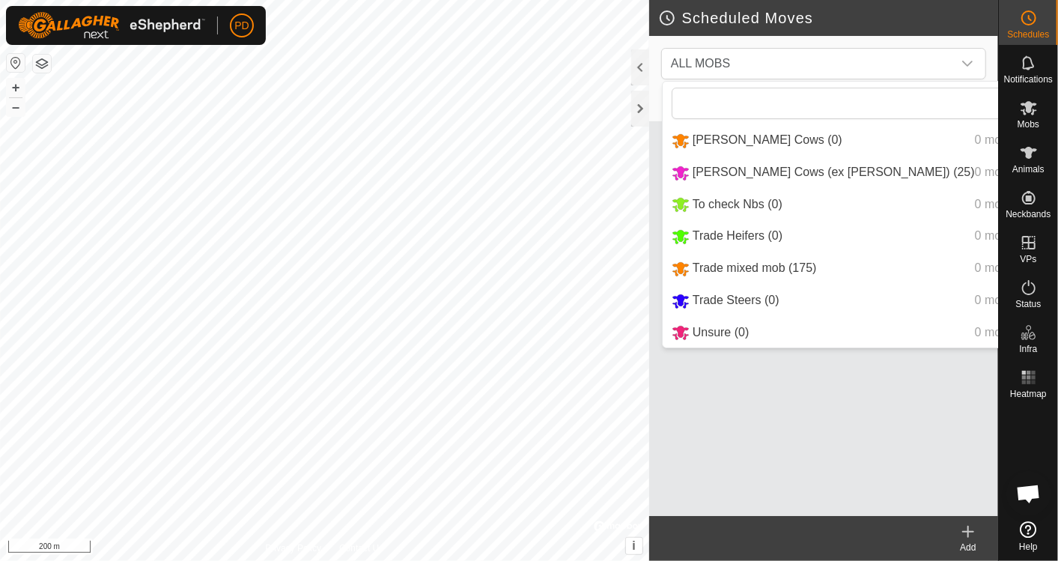
click at [714, 273] on li "Trade mixed mob (175) 0 move" at bounding box center [855, 268] width 384 height 31
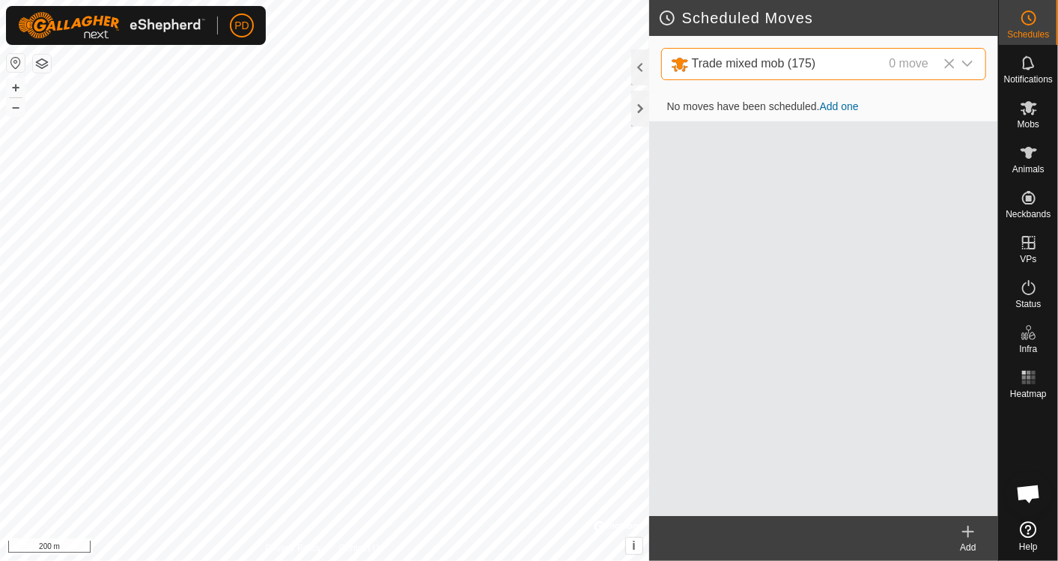
click at [963, 63] on icon "dropdown trigger" at bounding box center [967, 64] width 12 height 12
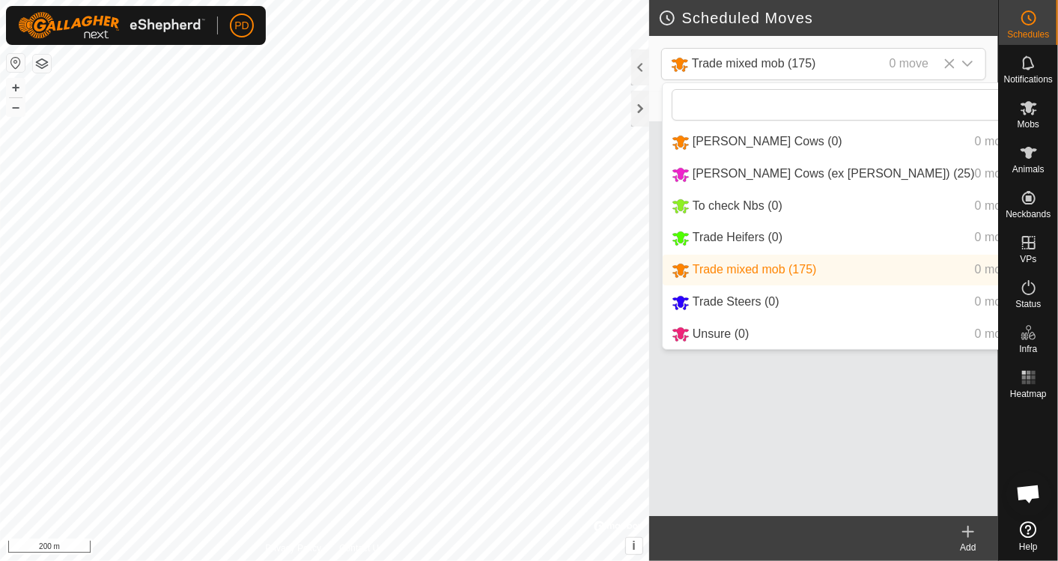
click at [846, 169] on li "Angus Breeder Cows (ex Davies) (25) 0 move" at bounding box center [855, 174] width 384 height 31
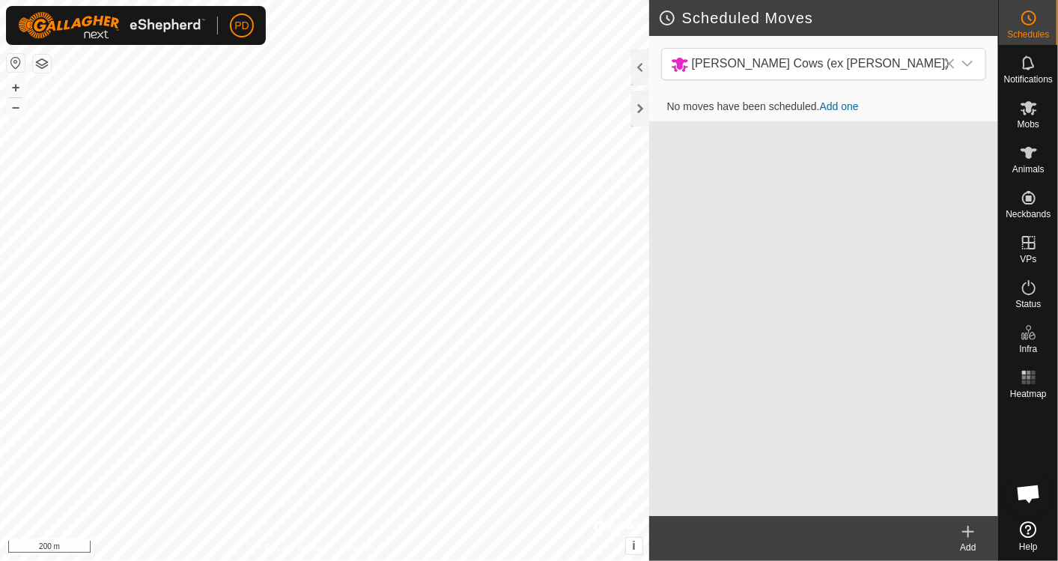
click at [846, 169] on div "No moves have been scheduled. Add one" at bounding box center [823, 304] width 349 height 424
click at [950, 60] on icon at bounding box center [949, 64] width 12 height 12
click at [1031, 162] on es-animals-svg-icon at bounding box center [1028, 153] width 27 height 24
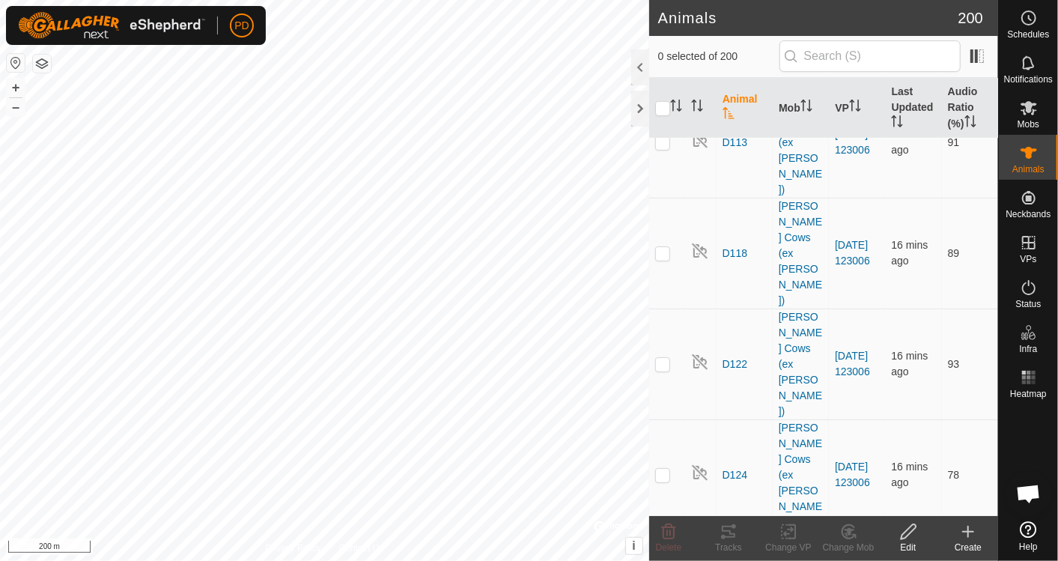
scroll to position [767, 0]
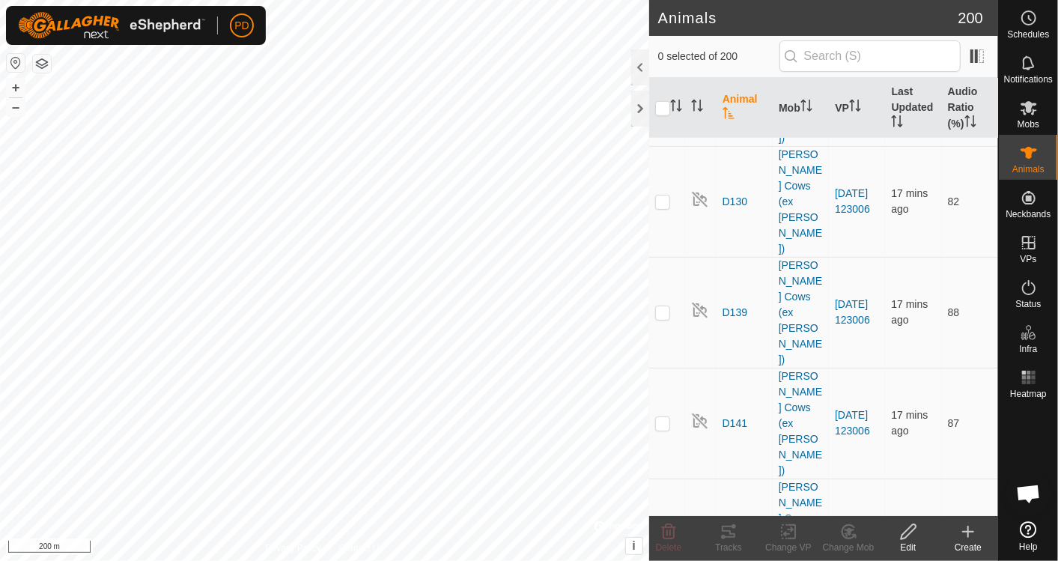
click at [1032, 490] on span "Open chat" at bounding box center [1028, 494] width 25 height 21
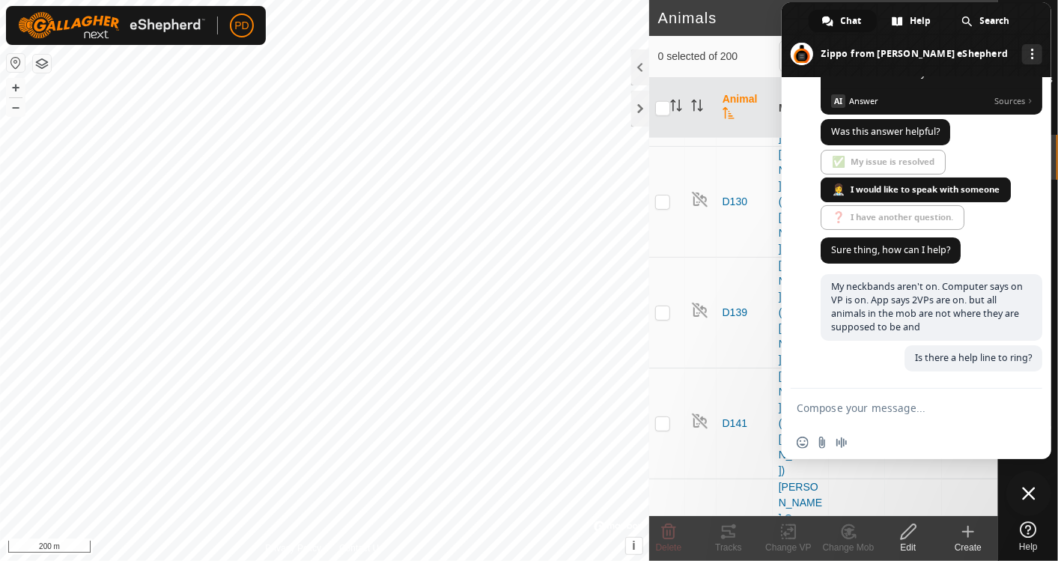
click at [972, 19] on div "Search" at bounding box center [986, 21] width 77 height 22
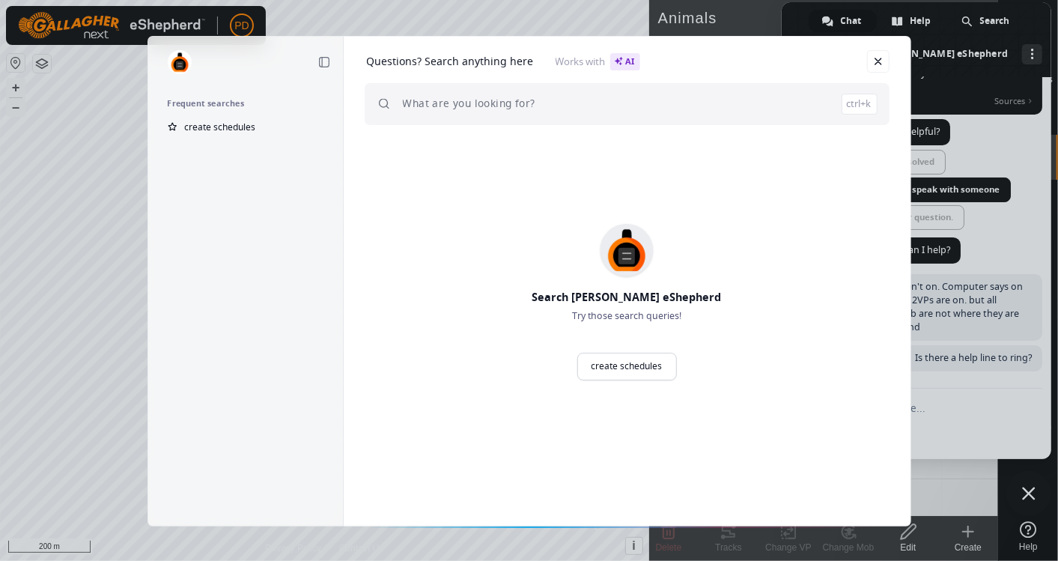
click at [876, 60] on link "Close" at bounding box center [878, 61] width 22 height 22
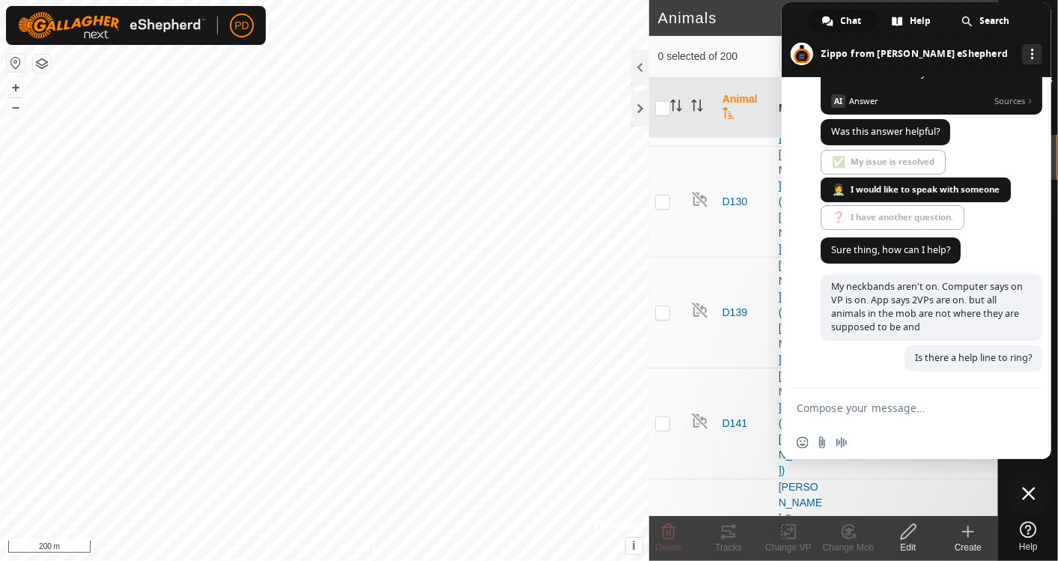
click at [1026, 490] on span "Close chat" at bounding box center [1028, 493] width 13 height 13
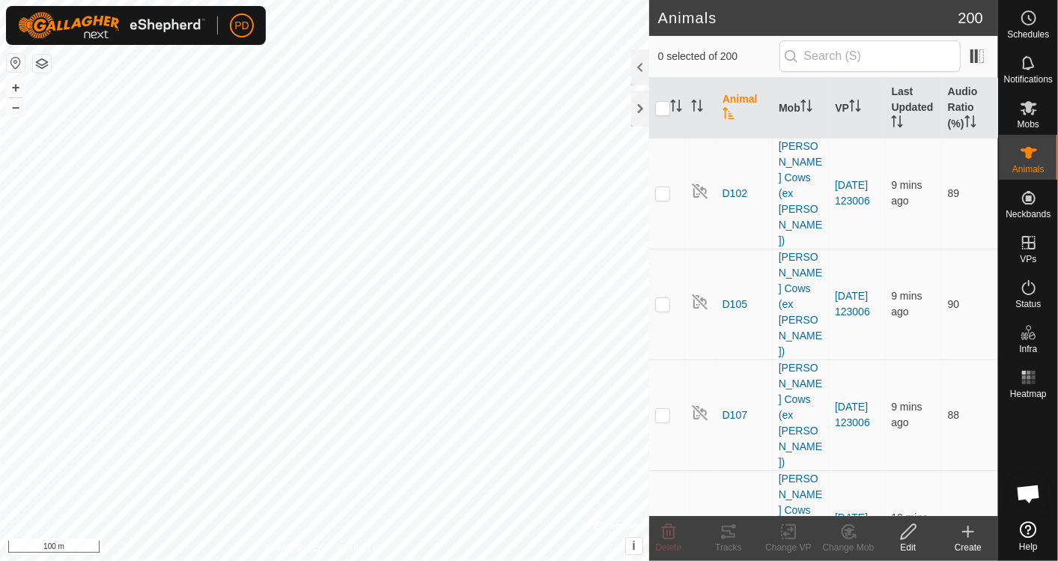
scroll to position [3243, 0]
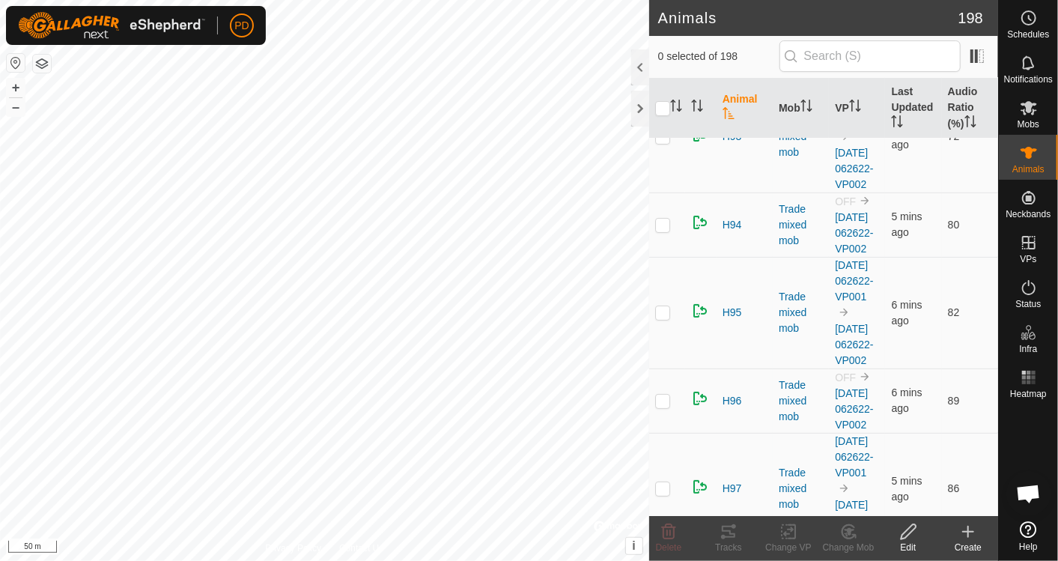
scroll to position [9978, 0]
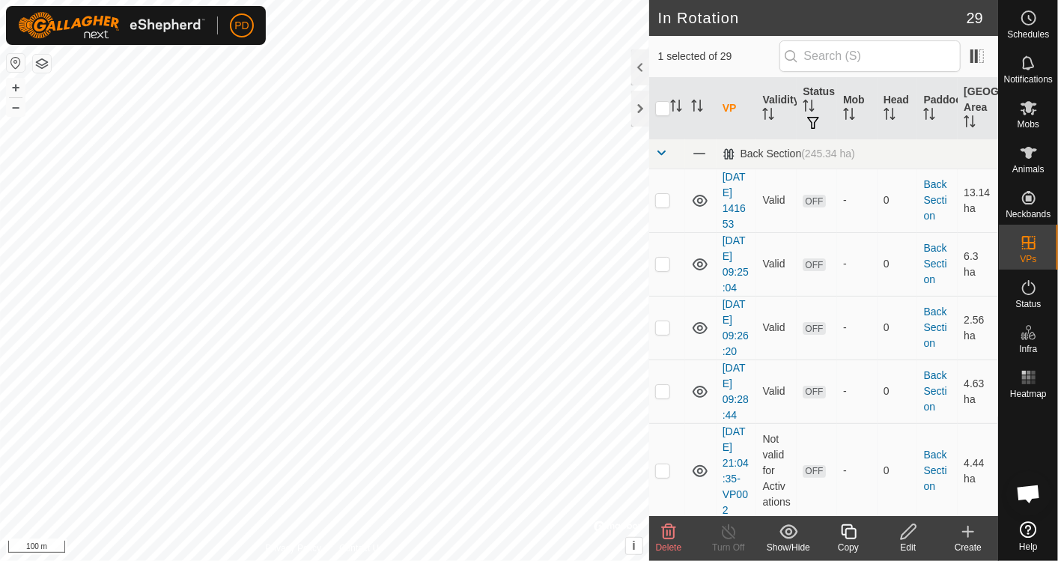
scroll to position [383, 0]
click at [1032, 498] on span "Open chat" at bounding box center [1028, 494] width 25 height 21
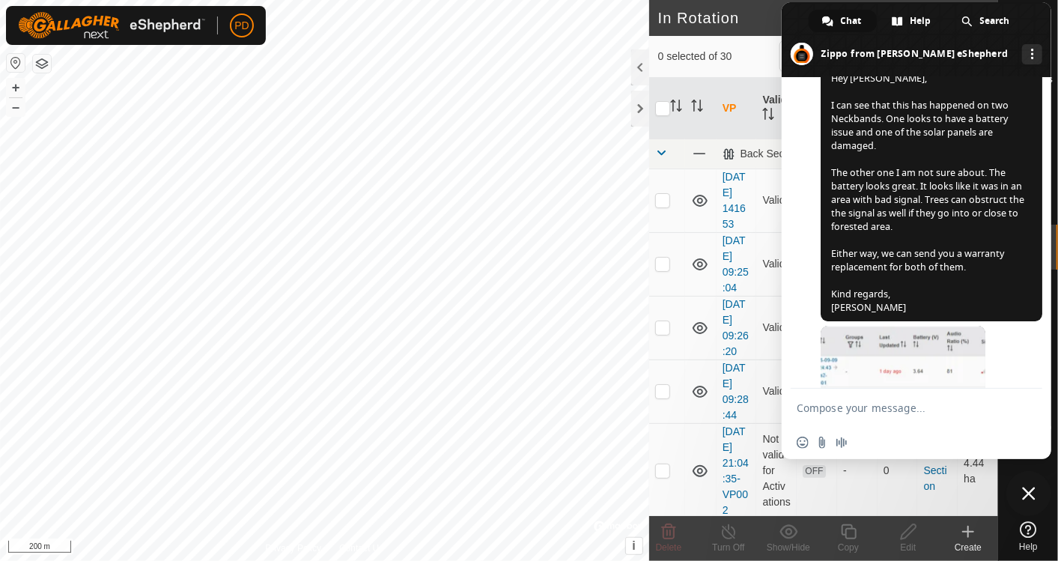
scroll to position [2226, 0]
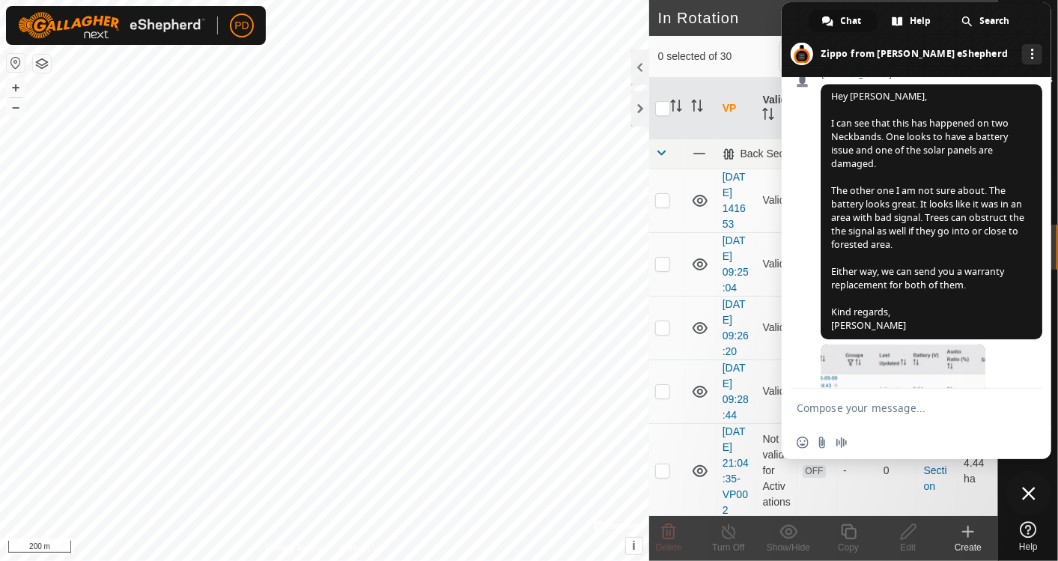
click at [1030, 492] on span "Close chat" at bounding box center [1028, 493] width 13 height 13
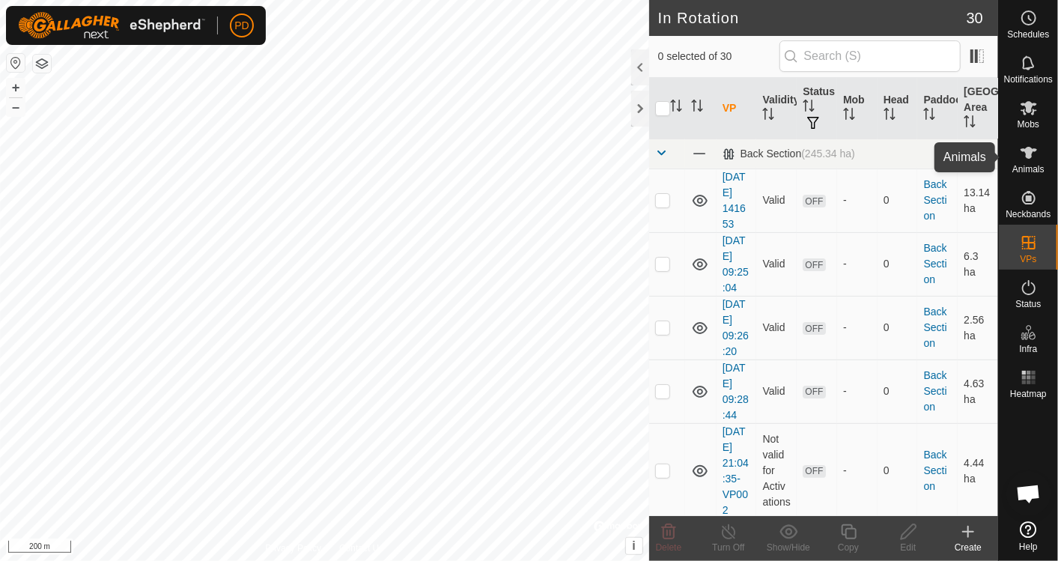
click at [1026, 158] on icon at bounding box center [1029, 153] width 18 height 18
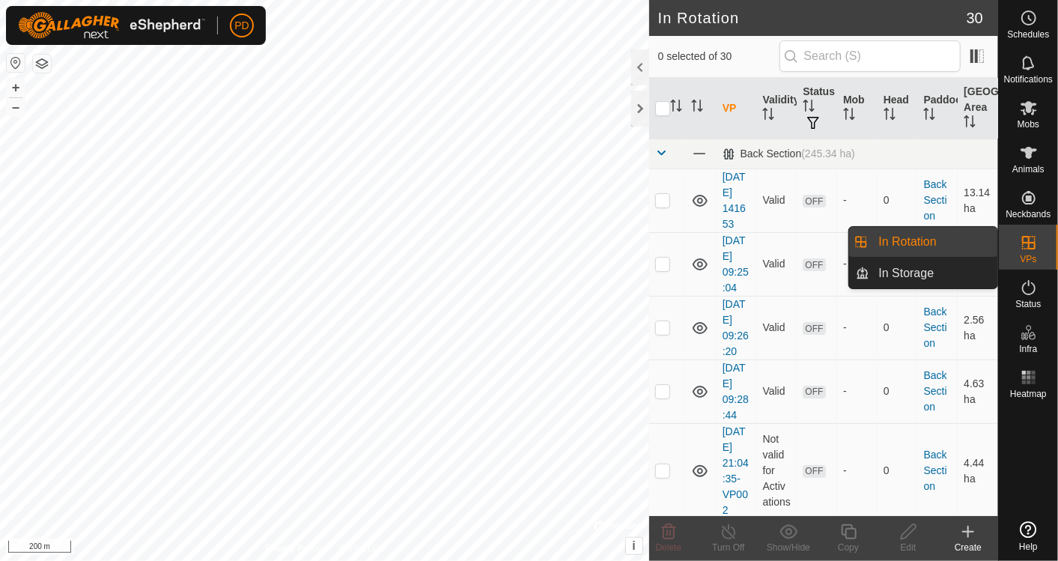
click at [944, 240] on link "In Rotation" at bounding box center [934, 242] width 128 height 30
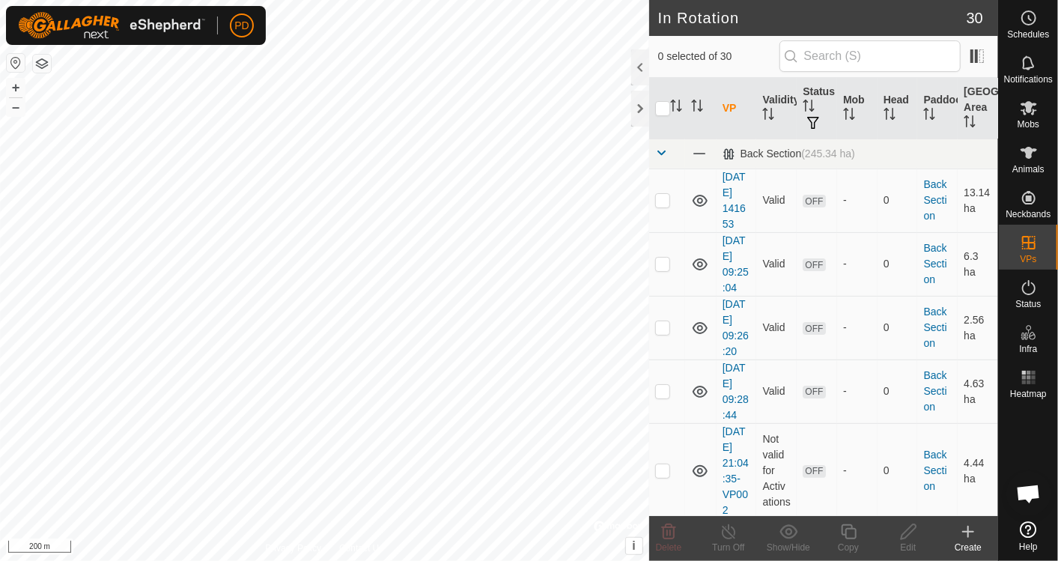
scroll to position [2226, 0]
checkbox input "false"
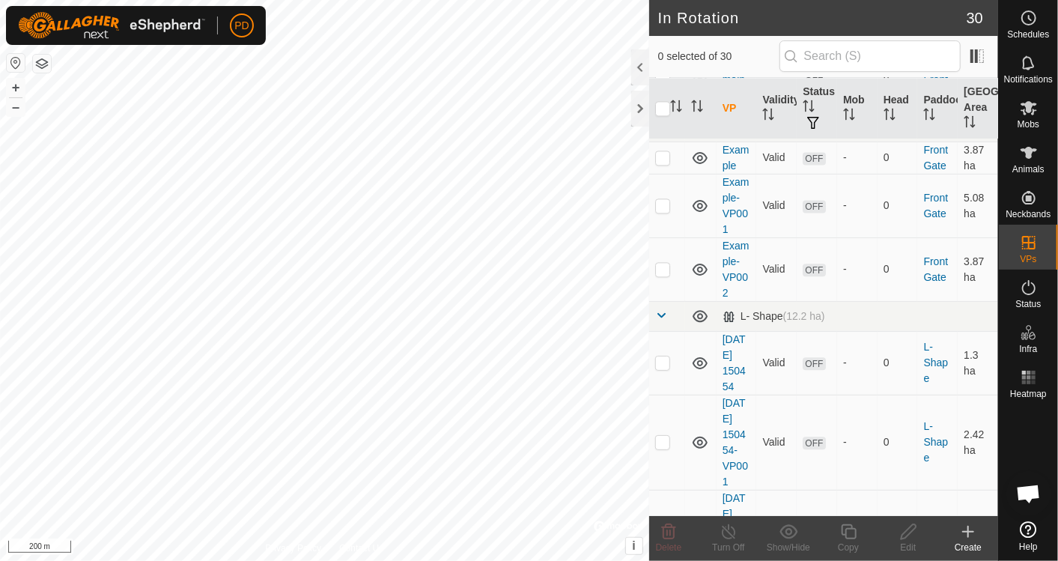
scroll to position [1850, 0]
